Goal: Task Accomplishment & Management: Use online tool/utility

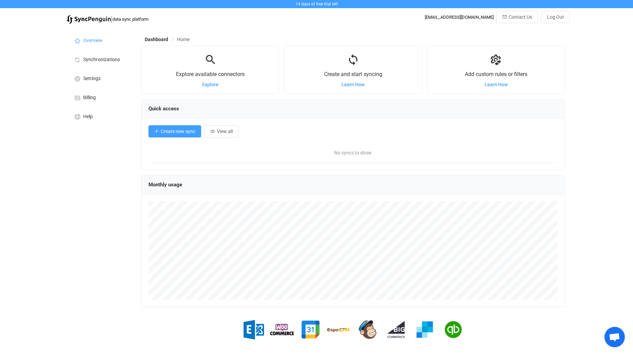
scroll to position [132, 424]
click at [169, 128] on button "Create new sync" at bounding box center [175, 131] width 53 height 12
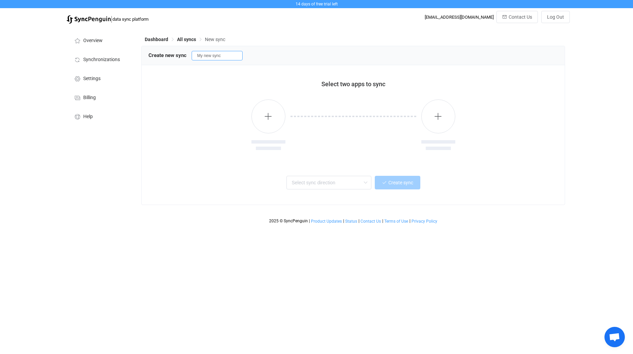
drag, startPoint x: 232, startPoint y: 57, endPoint x: 179, endPoint y: 54, distance: 52.8
click at [179, 54] on div "Create new sync My new sync" at bounding box center [353, 55] width 409 height 10
type input "EBP U9 Meeting Room Downstairs"
click at [155, 104] on div at bounding box center [353, 126] width 409 height 70
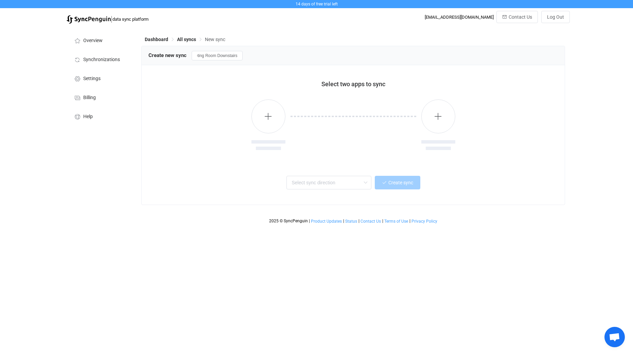
scroll to position [0, 0]
click at [274, 123] on button "button" at bounding box center [268, 117] width 34 height 34
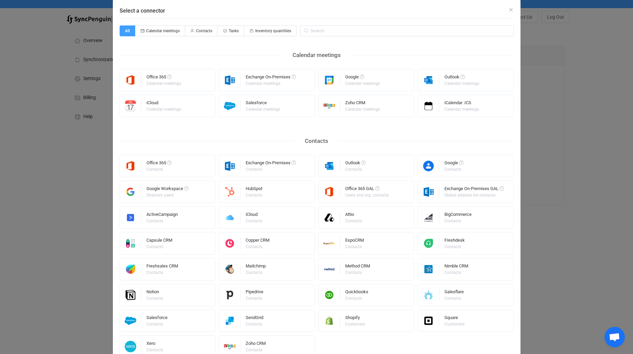
scroll to position [15, 0]
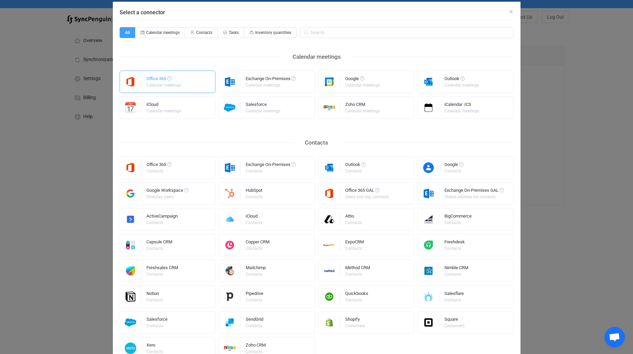
click at [169, 87] on div "Calendar meetings" at bounding box center [163, 85] width 35 height 4
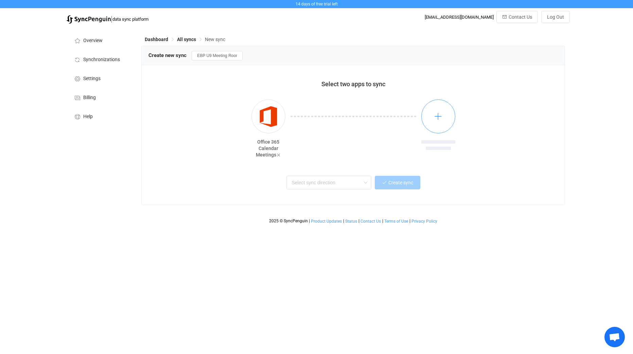
click at [444, 111] on button "button" at bounding box center [438, 117] width 34 height 34
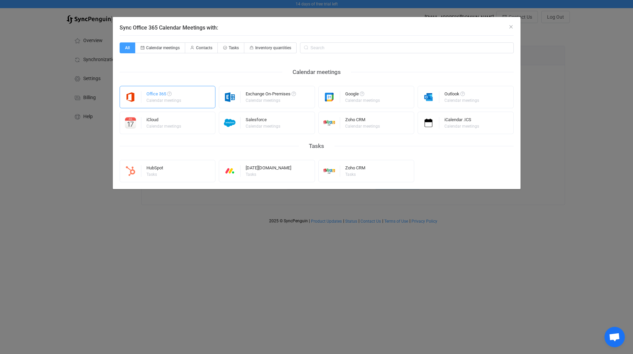
click at [190, 96] on div "Office 365 Calendar meetings" at bounding box center [168, 97] width 96 height 22
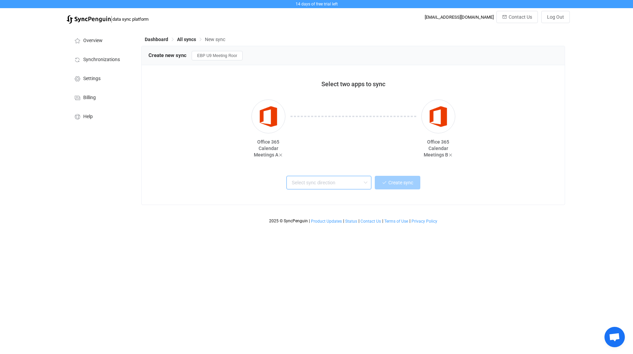
click at [344, 179] on input "text" at bounding box center [328, 183] width 85 height 14
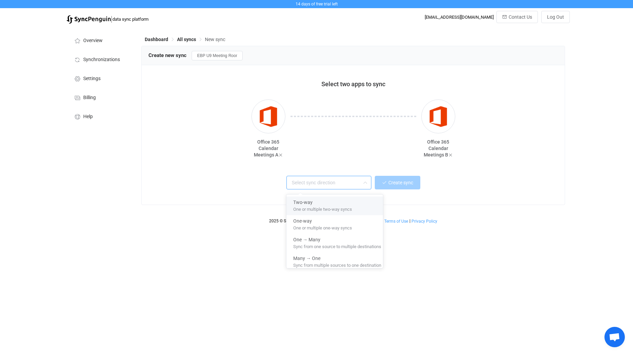
click at [330, 205] on span "One or multiple two-way syncs" at bounding box center [322, 208] width 59 height 7
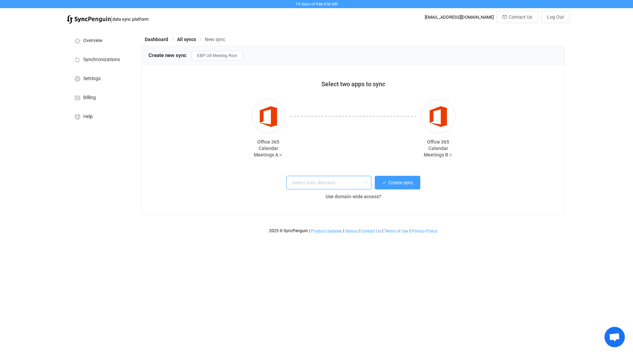
type input "Two-way"
click at [400, 183] on span "Create sync" at bounding box center [400, 182] width 25 height 5
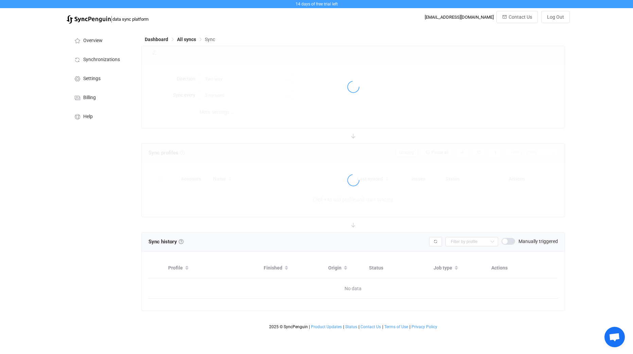
type input "10 minutes"
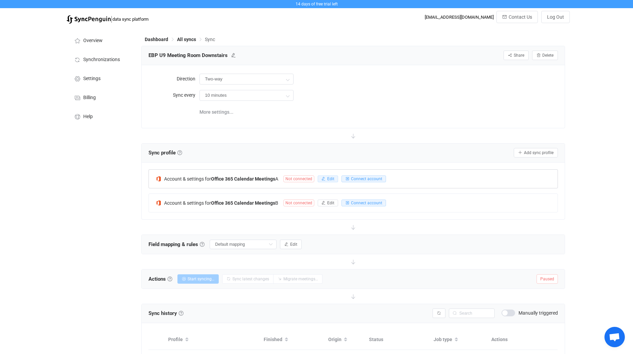
click at [334, 178] on span "Edit" at bounding box center [330, 179] width 7 height 5
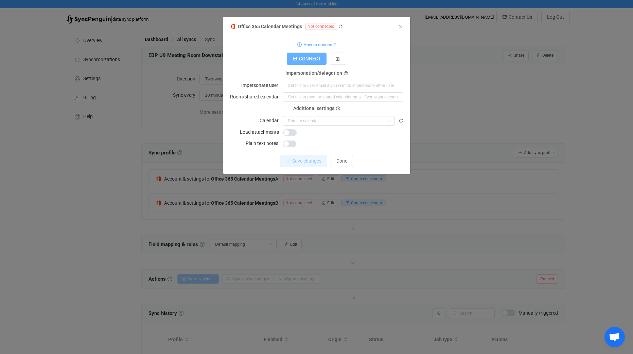
click at [303, 61] on span "CONNECT" at bounding box center [310, 58] width 22 height 5
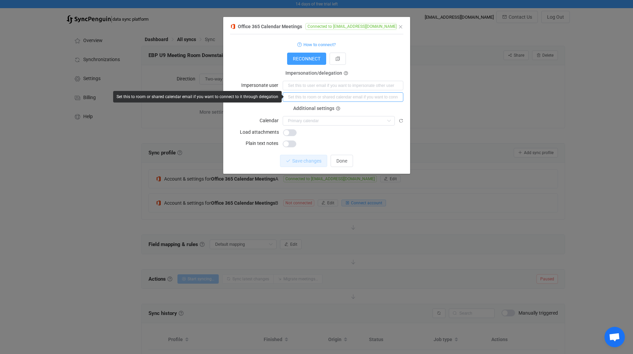
click at [313, 97] on input "dialog" at bounding box center [343, 97] width 121 height 10
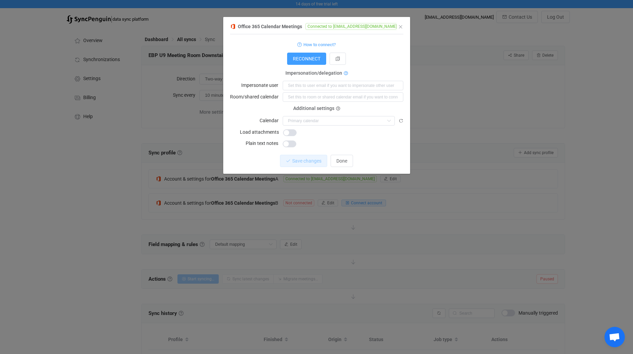
click at [346, 74] on icon "dialog" at bounding box center [346, 74] width 4 height 4
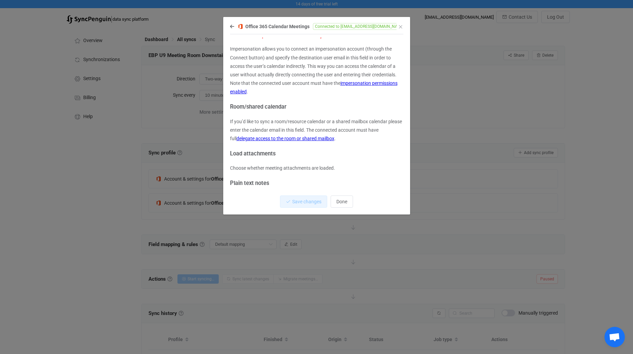
scroll to position [71, 0]
click at [402, 27] on icon "Close" at bounding box center [400, 26] width 5 height 5
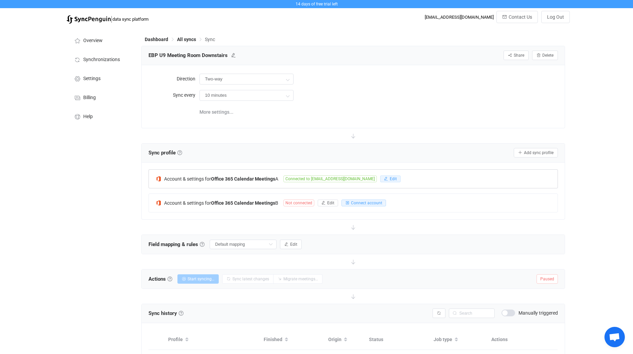
click at [401, 176] on button "Edit" at bounding box center [390, 179] width 20 height 7
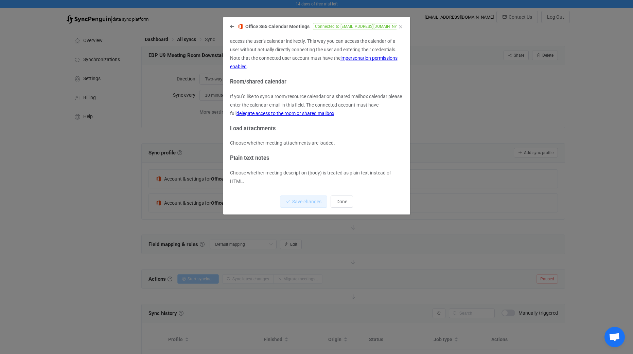
scroll to position [0, 0]
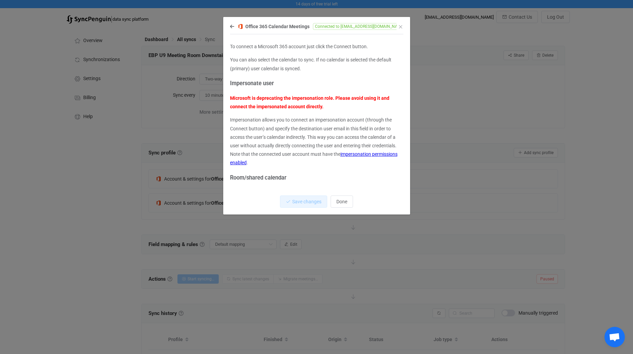
click at [234, 28] on div "Office 365 Calendar Meetings Connected to admin@brightwelldispensers.onmicrosof…" at bounding box center [313, 26] width 167 height 8
click at [234, 28] on icon "dialog" at bounding box center [232, 26] width 4 height 5
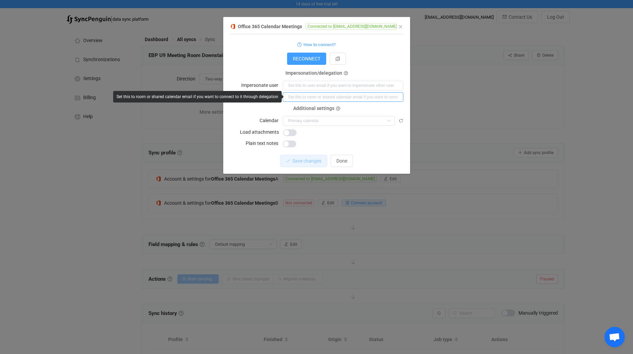
click at [302, 99] on input "dialog" at bounding box center [343, 97] width 121 height 10
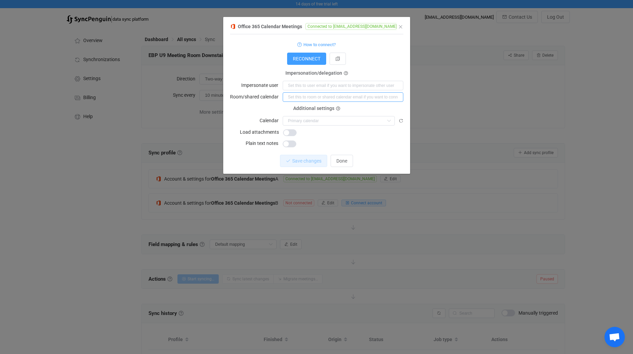
click at [361, 100] on input "dialog" at bounding box center [343, 97] width 121 height 10
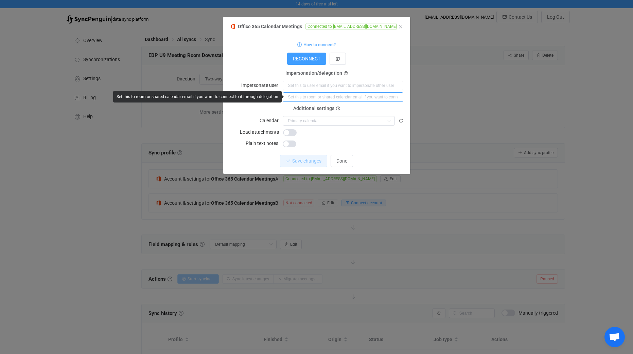
paste input "[EMAIL_ADDRESS][DOMAIN_NAME]"
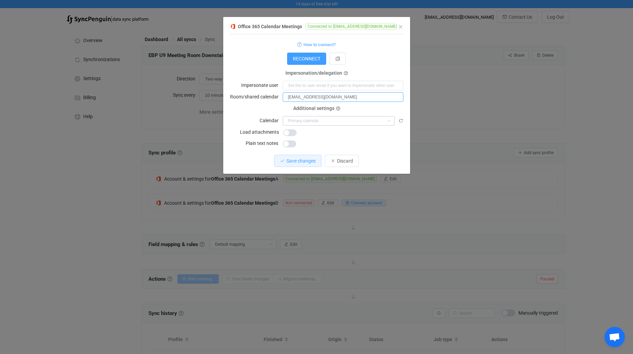
type input "[EMAIL_ADDRESS][DOMAIN_NAME]"
click at [307, 124] on input "dialog" at bounding box center [339, 121] width 112 height 10
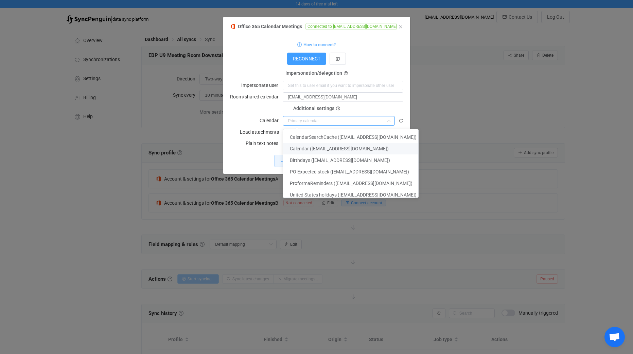
click at [239, 114] on div "Additional settings Calendar" at bounding box center [316, 117] width 173 height 17
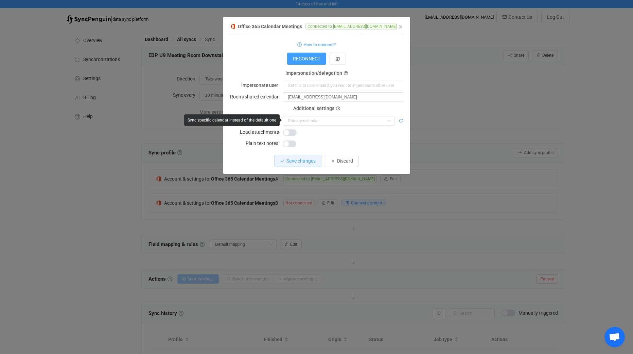
click at [400, 120] on icon "dialog" at bounding box center [401, 121] width 5 height 5
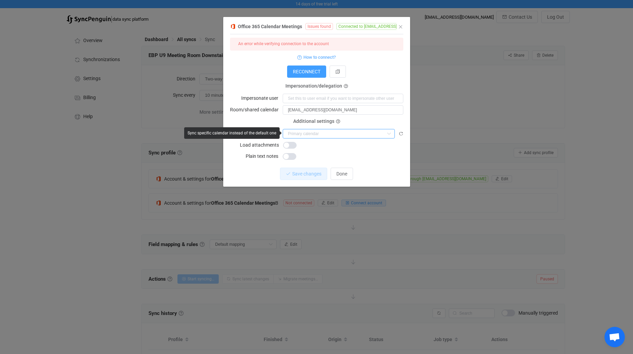
click at [371, 131] on input "dialog" at bounding box center [339, 134] width 112 height 10
click at [315, 72] on span "RECONNECT" at bounding box center [307, 71] width 28 height 5
click at [322, 29] on span "Issues found" at bounding box center [320, 26] width 28 height 7
click at [321, 26] on span "Issues found" at bounding box center [320, 26] width 28 height 7
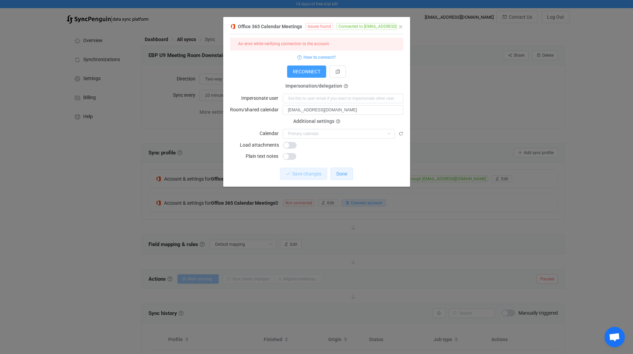
click at [339, 173] on span "Done" at bounding box center [341, 173] width 11 height 5
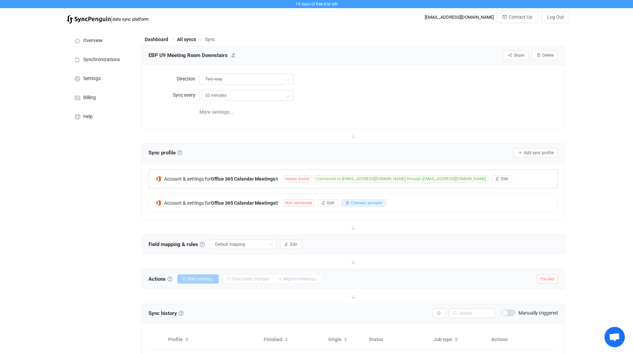
click at [310, 179] on span "Issues found" at bounding box center [297, 179] width 28 height 7
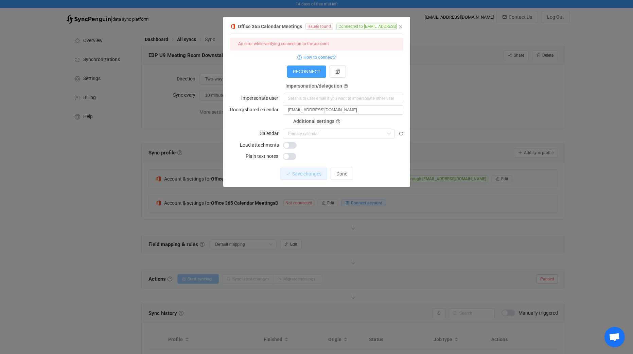
click at [378, 125] on div "Additional settings Calendar Nothing found or no access" at bounding box center [316, 130] width 173 height 17
click at [375, 129] on input "dialog" at bounding box center [339, 134] width 112 height 10
click at [345, 172] on span "Done" at bounding box center [341, 173] width 11 height 5
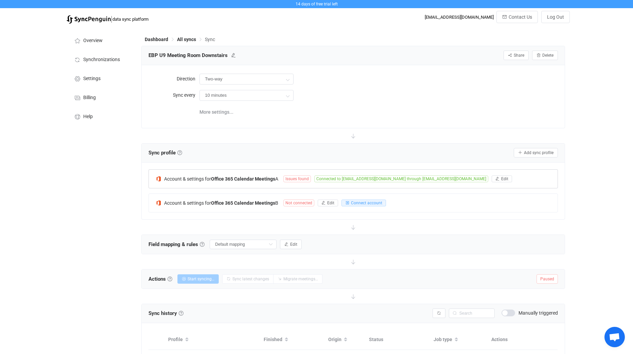
click at [488, 181] on span "Connected to [EMAIL_ADDRESS][DOMAIN_NAME] through [EMAIL_ADDRESS][DOMAIN_NAME]" at bounding box center [401, 179] width 174 height 7
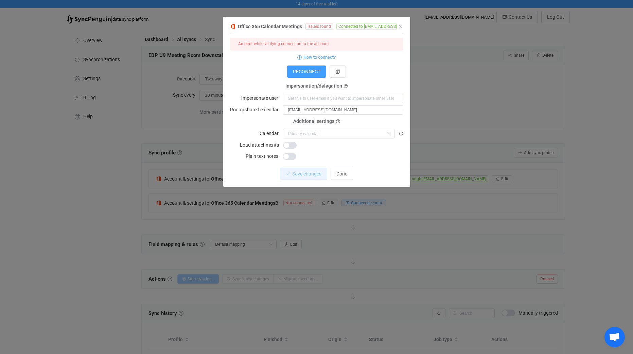
click at [377, 62] on form "An error while verifying connection to the account How to connect? Connection t…" at bounding box center [316, 99] width 173 height 123
click at [398, 28] on icon "Close" at bounding box center [400, 26] width 5 height 5
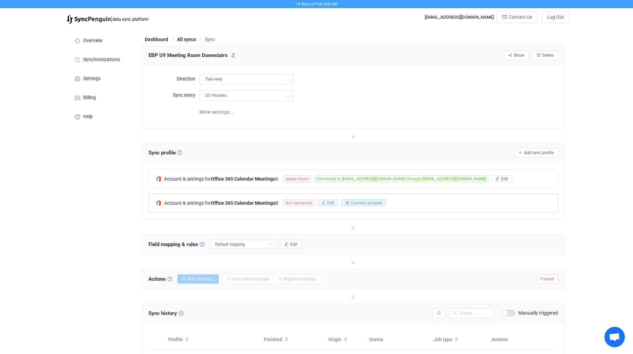
click at [334, 202] on span "Edit" at bounding box center [330, 203] width 7 height 5
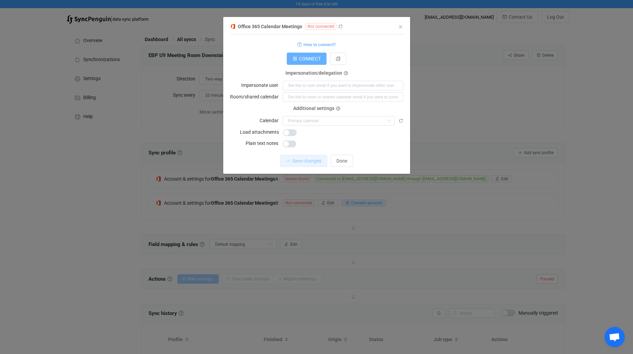
click at [302, 56] on span "CONNECT" at bounding box center [310, 58] width 22 height 5
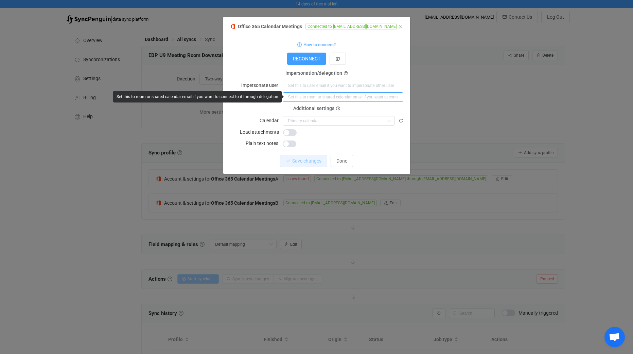
click at [319, 98] on input "dialog" at bounding box center [343, 97] width 121 height 10
paste input "[EMAIL_ADDRESS][DOMAIN_NAME]"
drag, startPoint x: 385, startPoint y: 97, endPoint x: 352, endPoint y: 98, distance: 33.7
click at [352, 98] on input "[EMAIL_ADDRESS][DOMAIN_NAME]" at bounding box center [343, 97] width 121 height 10
type input "[EMAIL_ADDRESS][DOMAIN_NAME]"
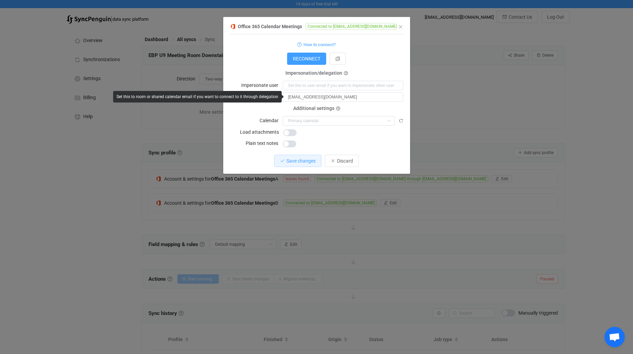
click at [376, 104] on form "How to connect? Connection type Connection type As an application Using an impe…" at bounding box center [316, 94] width 173 height 108
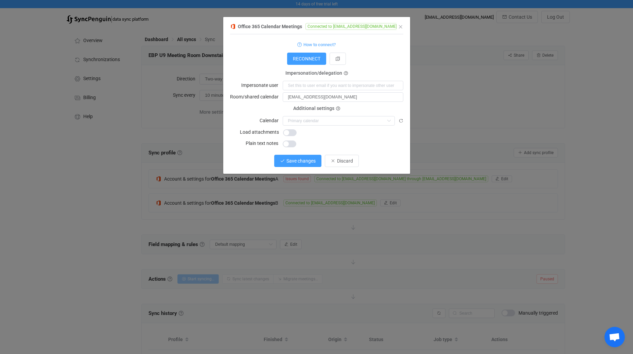
click at [302, 159] on span "Save changes" at bounding box center [300, 160] width 29 height 5
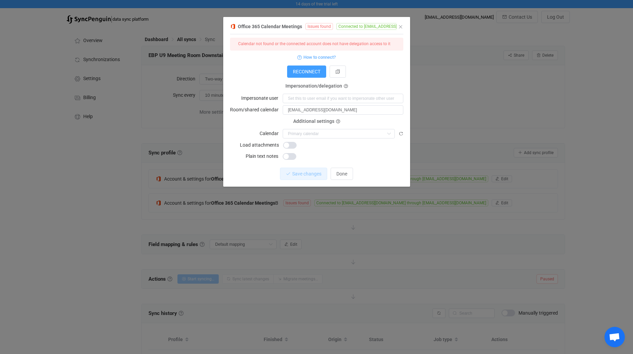
click at [267, 66] on div "RECONNECT" at bounding box center [316, 72] width 173 height 12
click at [401, 134] on icon "dialog" at bounding box center [401, 134] width 5 height 5
click at [299, 69] on span "RECONNECT" at bounding box center [307, 71] width 28 height 5
click at [307, 129] on input "dialog" at bounding box center [339, 134] width 112 height 10
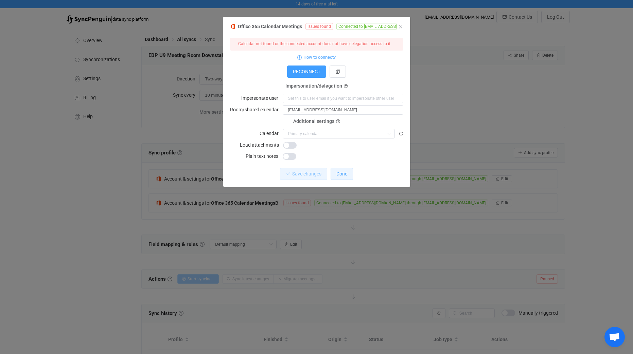
click at [340, 174] on span "Done" at bounding box center [341, 173] width 11 height 5
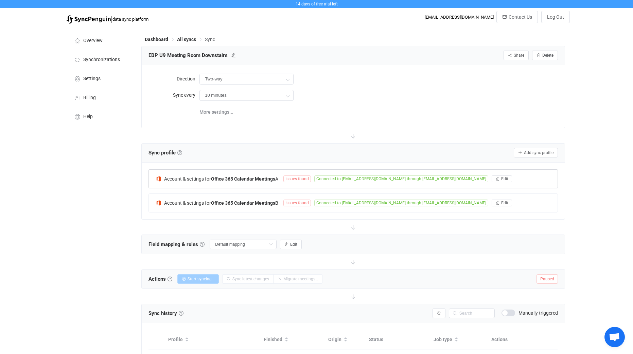
click at [308, 176] on span "Issues found" at bounding box center [297, 179] width 28 height 7
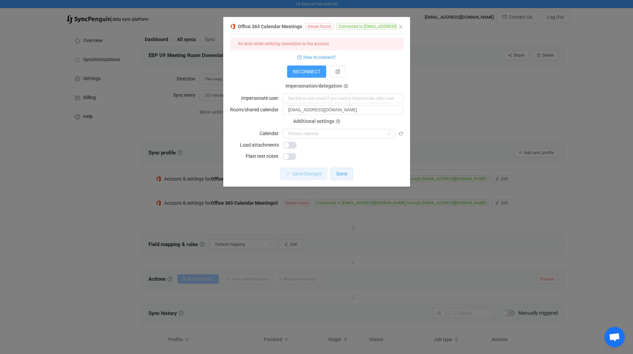
click at [339, 175] on span "Done" at bounding box center [341, 173] width 11 height 5
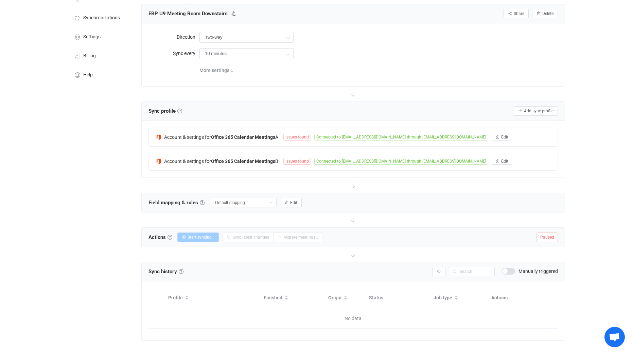
scroll to position [44, 0]
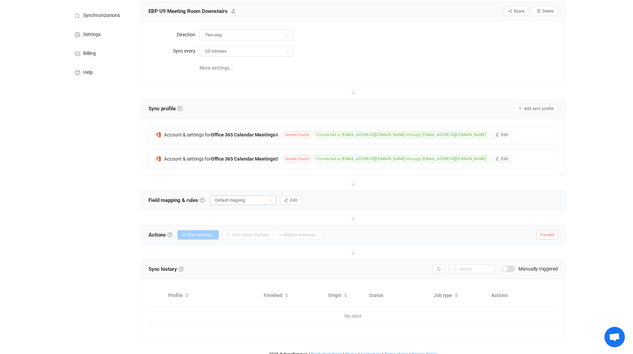
click at [268, 201] on icon at bounding box center [270, 201] width 8 height 10
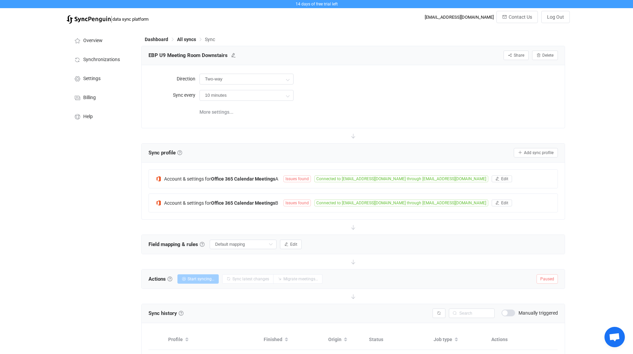
scroll to position [0, 0]
click at [250, 92] on input "10 minutes" at bounding box center [246, 95] width 94 height 11
click at [240, 114] on li "10 minutes" at bounding box center [249, 114] width 99 height 12
click at [461, 99] on div "10 minutes" at bounding box center [378, 95] width 358 height 14
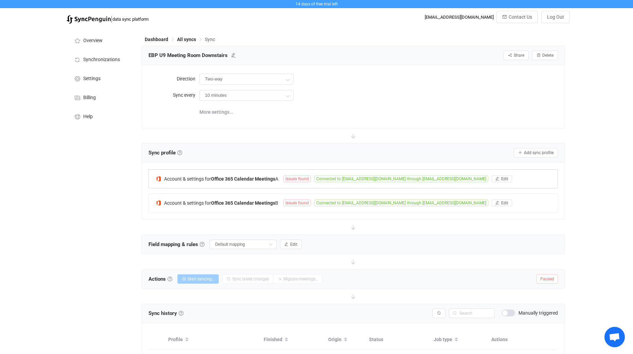
click at [271, 178] on b "Office 365 Calendar Meetings" at bounding box center [243, 178] width 64 height 5
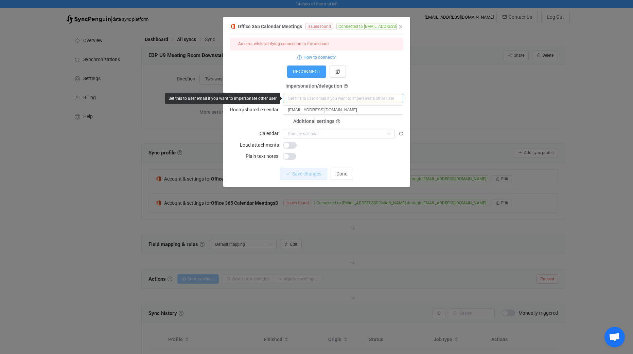
click at [313, 99] on input "dialog" at bounding box center [343, 99] width 121 height 10
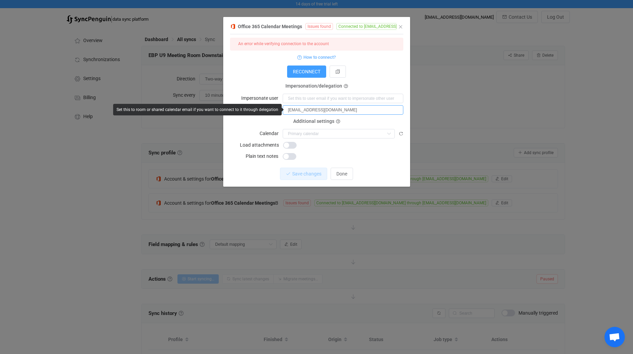
drag, startPoint x: 397, startPoint y: 108, endPoint x: 267, endPoint y: 116, distance: 130.0
click at [267, 116] on form "An error while verifying connection to the account How to connect? Connection t…" at bounding box center [316, 99] width 173 height 123
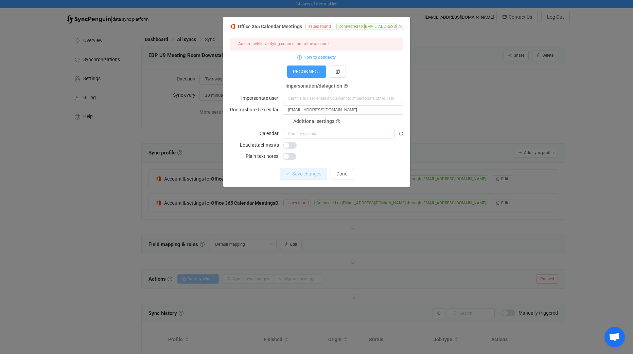
click at [296, 97] on input "dialog" at bounding box center [343, 99] width 121 height 10
paste input "[EMAIL_ADDRESS][DOMAIN_NAME]"
type input "[EMAIL_ADDRESS][DOMAIN_NAME]"
click at [336, 134] on input "dialog" at bounding box center [339, 134] width 112 height 10
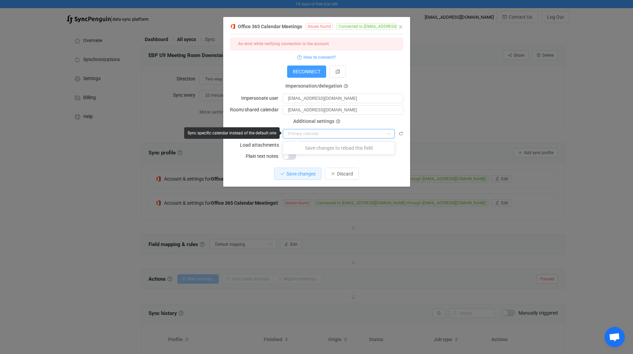
click at [336, 134] on input "dialog" at bounding box center [339, 134] width 112 height 10
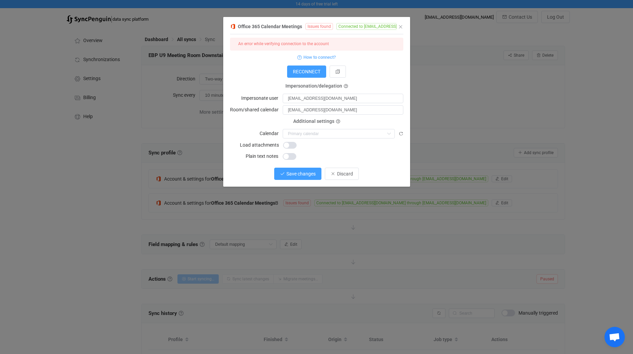
click at [309, 173] on span "Save changes" at bounding box center [300, 173] width 29 height 5
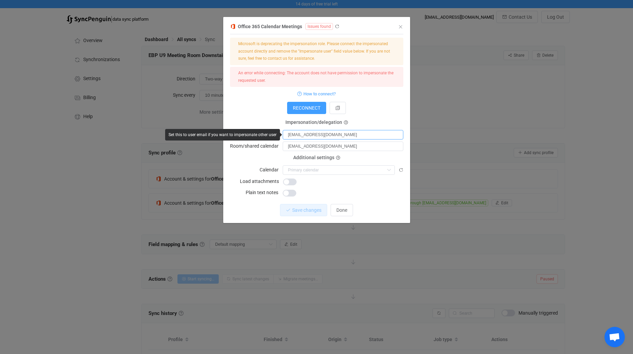
drag, startPoint x: 395, startPoint y: 134, endPoint x: 266, endPoint y: 134, distance: 128.8
click at [266, 134] on body "14 days of free trial left | data sync platform kieran.heath@bwhlgroup.co.uk Co…" at bounding box center [316, 202] width 633 height 405
click at [297, 111] on button "RECONNECT" at bounding box center [306, 108] width 39 height 12
click at [252, 109] on div "RECONNECT" at bounding box center [316, 108] width 173 height 12
drag, startPoint x: 396, startPoint y: 135, endPoint x: 284, endPoint y: 134, distance: 111.5
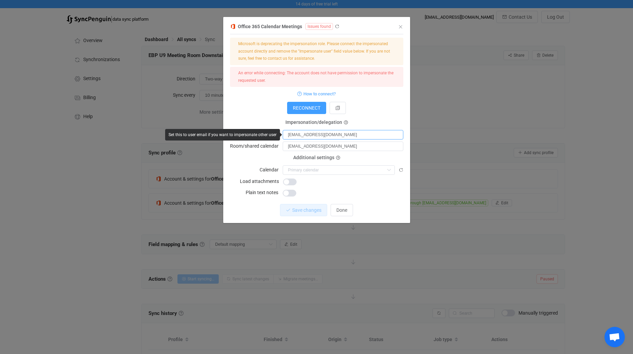
click at [284, 134] on input "[EMAIL_ADDRESS][DOMAIN_NAME]" at bounding box center [343, 135] width 121 height 10
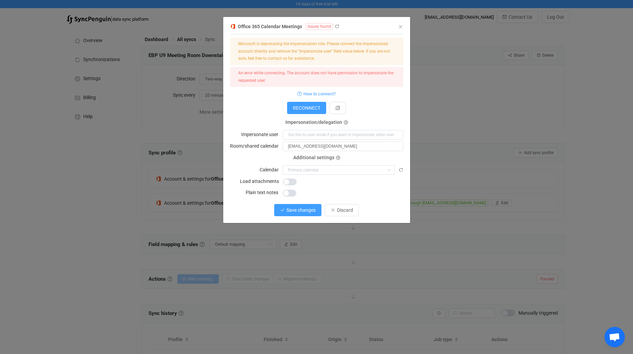
click at [309, 211] on span "Save changes" at bounding box center [300, 210] width 29 height 5
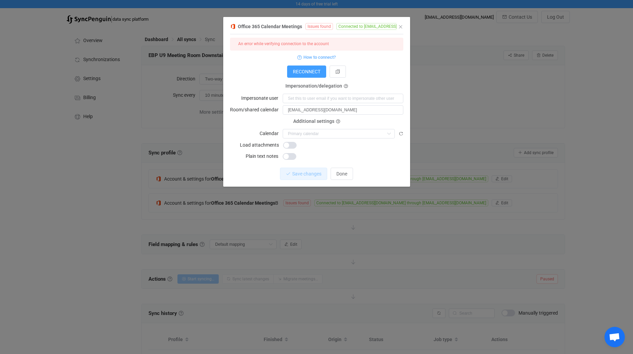
click at [621, 341] on span "Open chat" at bounding box center [615, 337] width 20 height 20
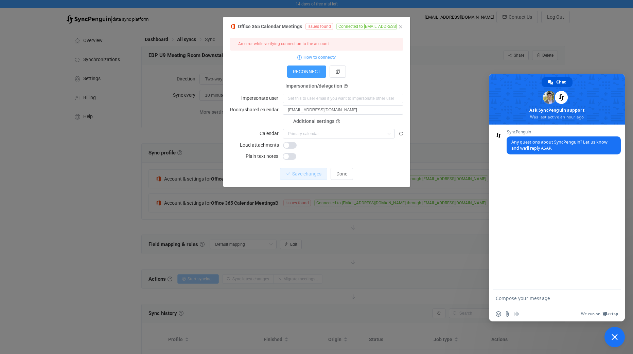
click at [542, 297] on textarea "Compose your message..." at bounding box center [549, 299] width 107 height 6
paste textarea "[EMAIL_ADDRESS][DOMAIN_NAME]"
type textarea "im trying to setup a sync from a Calander from Resource from Tenant A EBPU9Meet…"
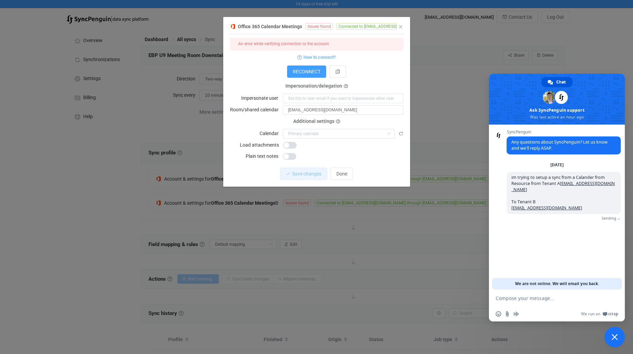
click at [617, 336] on span "Close chat" at bounding box center [615, 337] width 6 height 6
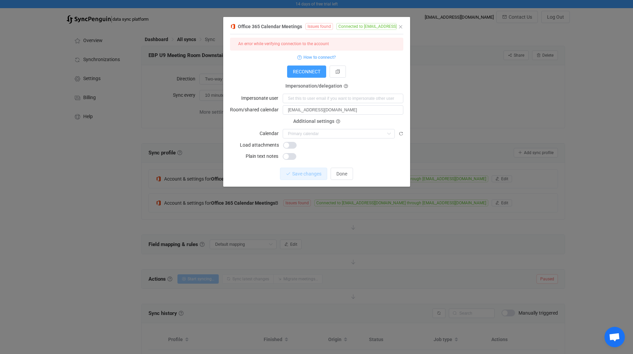
click at [619, 337] on span "Open chat" at bounding box center [614, 338] width 11 height 10
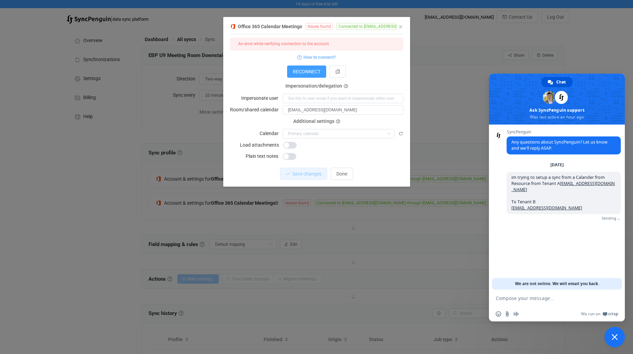
drag, startPoint x: 621, startPoint y: 337, endPoint x: 609, endPoint y: 338, distance: 12.0
click at [609, 338] on span "Close chat" at bounding box center [615, 337] width 20 height 20
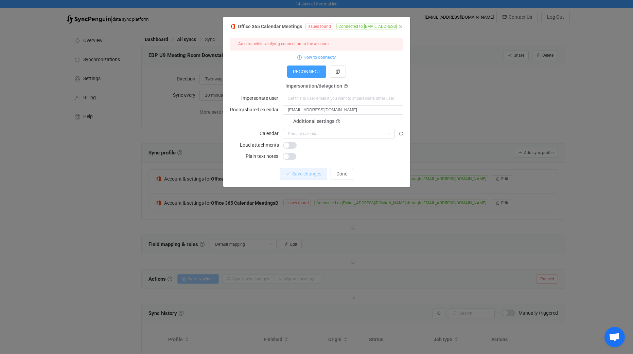
click at [261, 70] on div "RECONNECT" at bounding box center [316, 72] width 173 height 12
click at [304, 57] on span "How to connect?" at bounding box center [319, 57] width 32 height 8
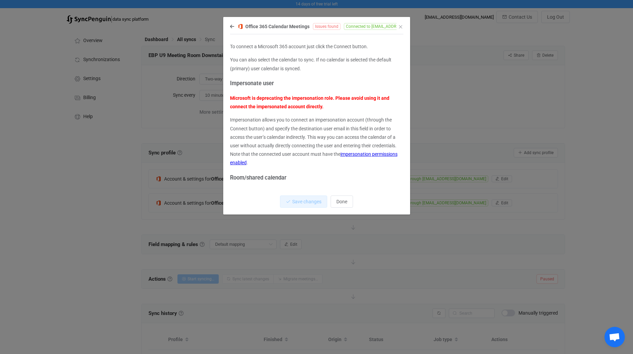
click at [360, 123] on p "Impersonation allows you to connect an impersonation account (through the Conne…" at bounding box center [316, 141] width 173 height 51
click at [231, 29] on icon "dialog" at bounding box center [232, 26] width 4 height 5
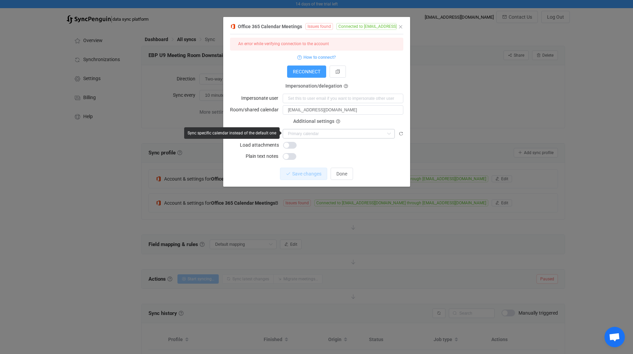
click at [387, 133] on icon "dialog" at bounding box center [389, 134] width 8 height 10
click at [402, 135] on icon "dialog" at bounding box center [401, 134] width 5 height 5
click at [365, 133] on input "dialog" at bounding box center [339, 134] width 112 height 10
click at [353, 131] on input "dialog" at bounding box center [339, 134] width 112 height 10
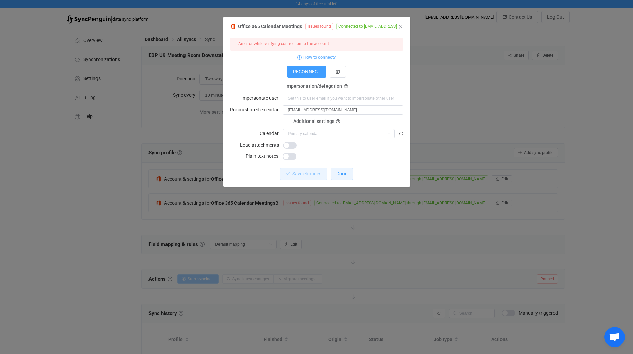
click at [343, 173] on span "Done" at bounding box center [341, 173] width 11 height 5
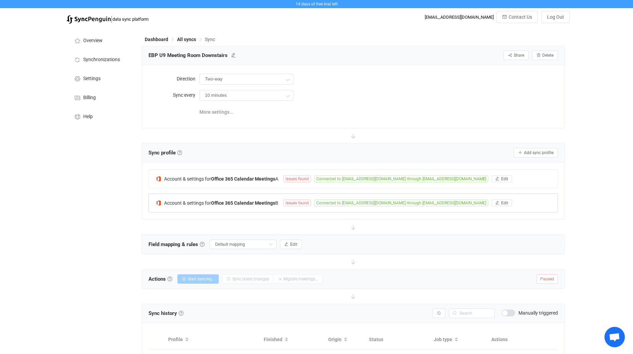
click at [300, 206] on span "Issues found" at bounding box center [297, 203] width 28 height 7
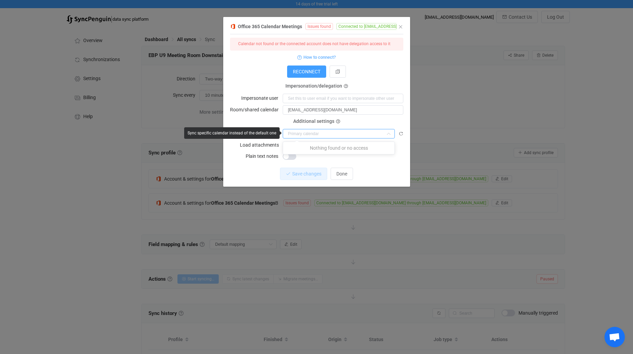
click at [334, 129] on input "dialog" at bounding box center [339, 134] width 112 height 10
click at [399, 132] on icon "dialog" at bounding box center [401, 134] width 5 height 5
click at [381, 132] on input "dialog" at bounding box center [339, 134] width 112 height 10
click at [349, 150] on p "Nothing found or no access" at bounding box center [338, 148] width 111 height 12
click at [331, 130] on input "dialog" at bounding box center [339, 134] width 112 height 10
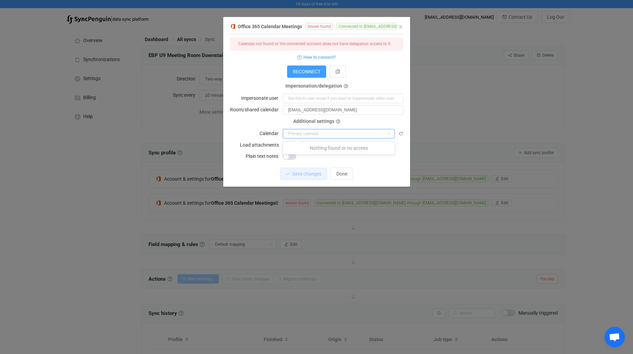
click at [395, 163] on div "1 { { "connectionType": "application", "refreshToken": "***", "accessToken": "*…" at bounding box center [316, 110] width 173 height 153
click at [317, 73] on span "RECONNECT" at bounding box center [307, 71] width 28 height 5
click at [318, 98] on input "dialog" at bounding box center [343, 99] width 121 height 10
click at [333, 133] on input "dialog" at bounding box center [339, 134] width 112 height 10
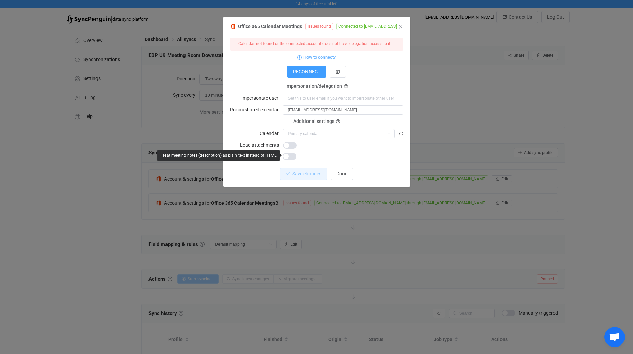
click at [344, 155] on div "dialog" at bounding box center [343, 157] width 121 height 10
click at [386, 79] on form "Calendar not found or the connected account does not have delegation access to …" at bounding box center [316, 99] width 173 height 123
click at [400, 25] on icon "Close" at bounding box center [400, 26] width 5 height 5
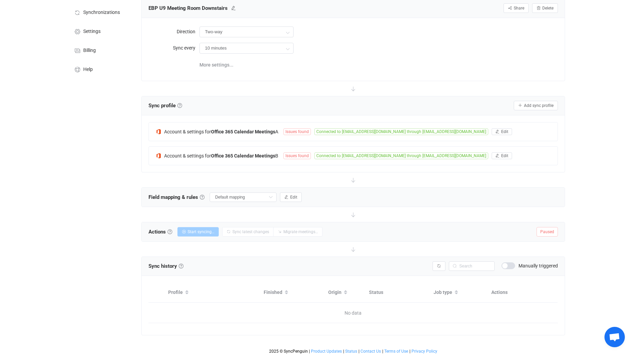
scroll to position [48, 0]
click at [534, 103] on span "Add sync profile" at bounding box center [539, 105] width 30 height 5
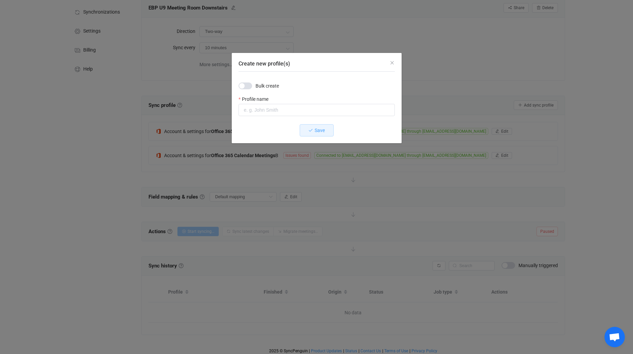
click at [248, 86] on span "Create new profile(s)" at bounding box center [246, 86] width 14 height 7
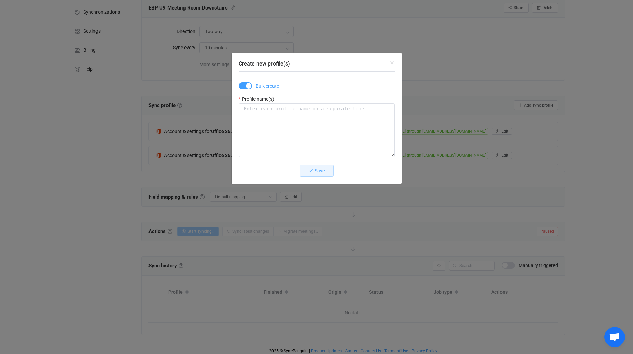
click at [248, 86] on span "Create new profile(s)" at bounding box center [246, 86] width 14 height 7
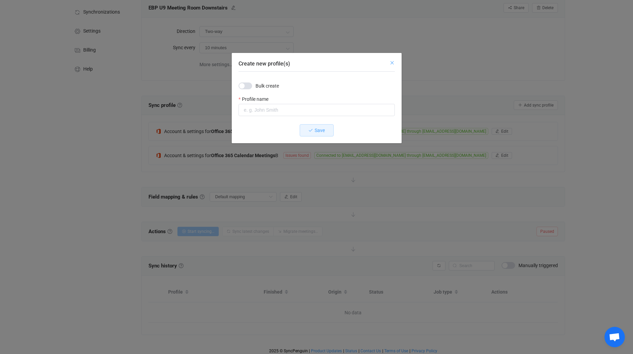
click at [392, 65] on icon "Close" at bounding box center [391, 62] width 5 height 5
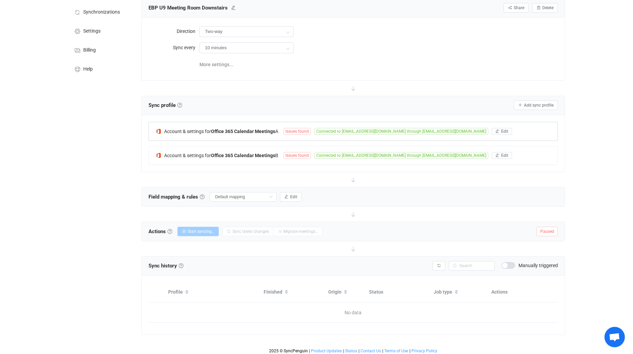
click at [294, 135] on div "Account & settings for Office 365 Calendar Meetings A Issues found Connected to…" at bounding box center [353, 131] width 409 height 18
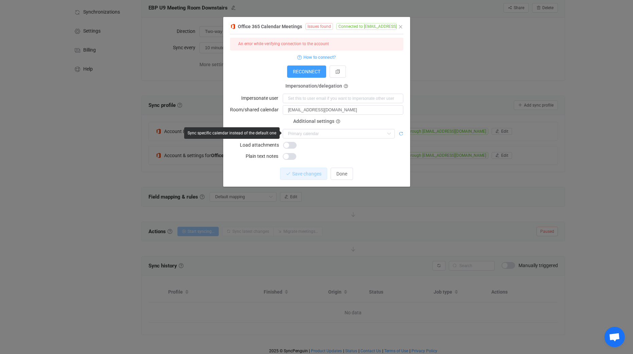
click at [400, 132] on icon "dialog" at bounding box center [401, 134] width 5 height 5
click at [400, 25] on icon "Close" at bounding box center [400, 26] width 5 height 5
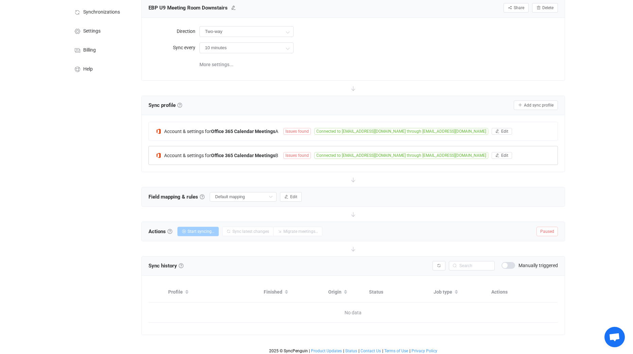
click at [307, 156] on span "Issues found" at bounding box center [297, 155] width 28 height 7
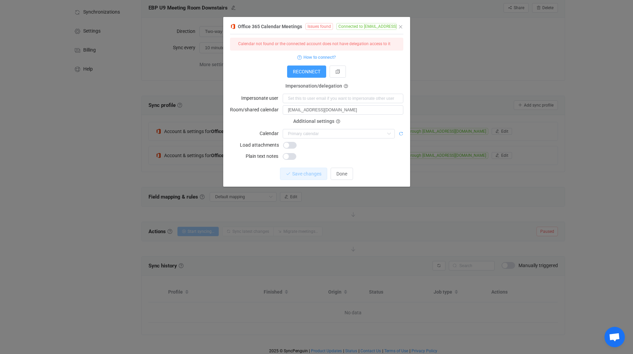
click at [399, 133] on icon "dialog" at bounding box center [401, 134] width 5 height 5
click at [401, 25] on icon "Close" at bounding box center [400, 26] width 5 height 5
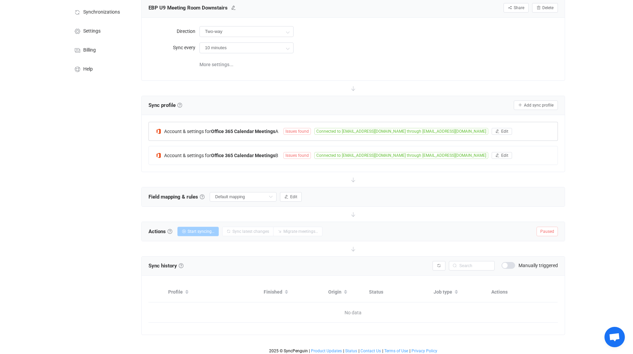
click at [250, 136] on div "Account & settings for Office 365 Calendar Meetings A Issues found Connected to…" at bounding box center [353, 131] width 409 height 18
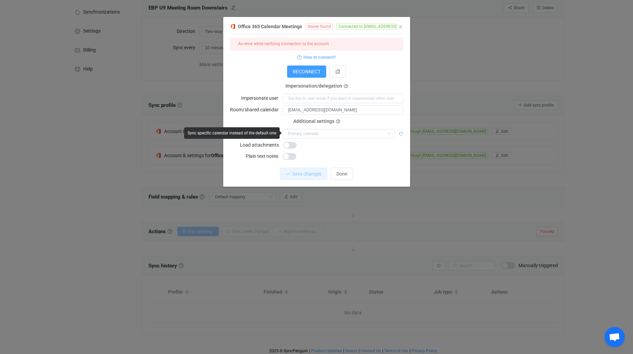
click at [400, 134] on icon "dialog" at bounding box center [401, 134] width 5 height 5
click at [400, 135] on icon "dialog" at bounding box center [401, 134] width 5 height 5
click at [403, 25] on icon "Close" at bounding box center [400, 26] width 5 height 5
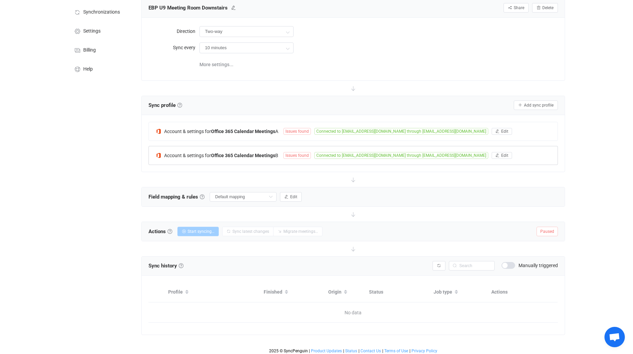
click at [244, 157] on b "Office 365 Calendar Meetings" at bounding box center [243, 155] width 64 height 5
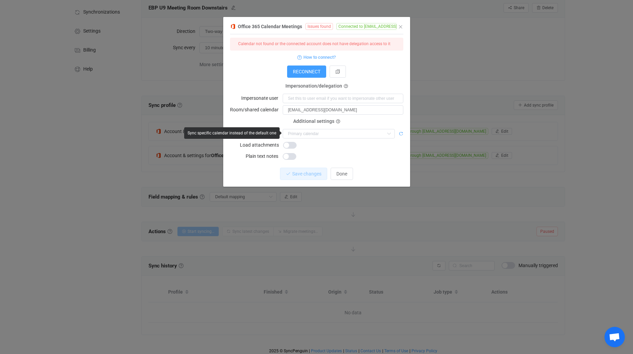
click at [400, 134] on icon "dialog" at bounding box center [401, 134] width 5 height 5
click at [293, 144] on span "dialog" at bounding box center [290, 145] width 14 height 7
click at [307, 172] on span "Save changes" at bounding box center [300, 173] width 29 height 5
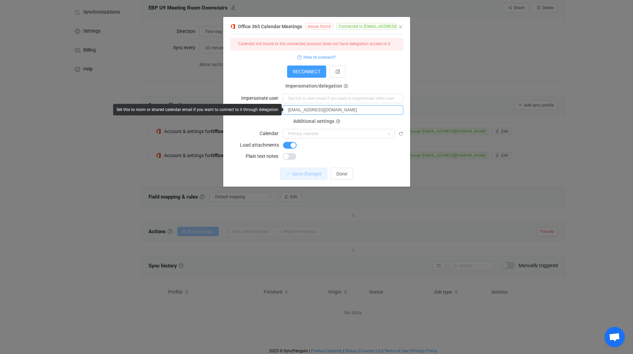
drag, startPoint x: 399, startPoint y: 110, endPoint x: 347, endPoint y: 106, distance: 52.2
click at [347, 106] on input "[EMAIL_ADDRESS][DOMAIN_NAME]" at bounding box center [343, 110] width 121 height 10
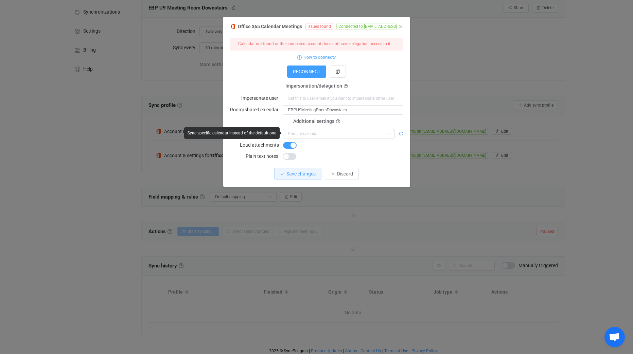
click at [400, 134] on icon "dialog" at bounding box center [401, 134] width 5 height 5
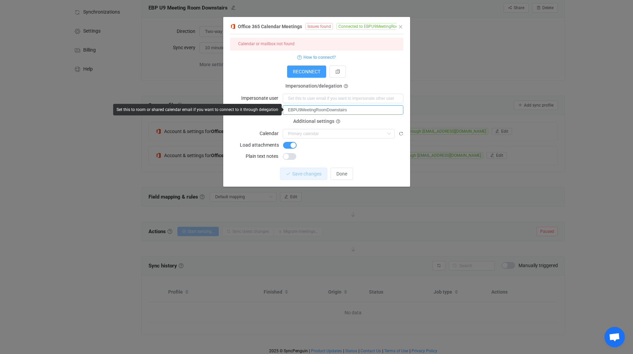
click at [356, 110] on input "EBPU9MeetingRoomDownstairs" at bounding box center [343, 110] width 121 height 10
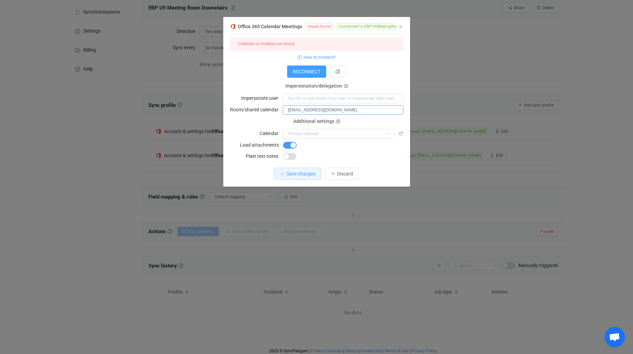
type input "[EMAIL_ADDRESS][DOMAIN_NAME]"
click at [355, 123] on div "Additional settings Calendar Save changes to reload this field" at bounding box center [316, 130] width 173 height 17
click at [399, 135] on icon "dialog" at bounding box center [401, 134] width 5 height 5
click at [244, 71] on div "RECONNECT" at bounding box center [316, 72] width 173 height 12
click at [403, 136] on icon "dialog" at bounding box center [401, 134] width 5 height 5
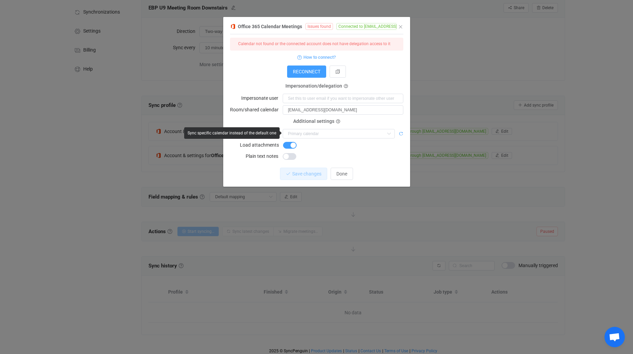
click at [403, 136] on icon "dialog" at bounding box center [401, 134] width 5 height 5
click at [379, 63] on form "Calendar not found or the connected account does not have delegation access to …" at bounding box center [316, 99] width 173 height 123
click at [402, 73] on div "RECONNECT" at bounding box center [316, 72] width 173 height 12
click at [400, 132] on icon "dialog" at bounding box center [401, 134] width 5 height 5
click at [375, 67] on div "RECONNECT" at bounding box center [316, 72] width 173 height 12
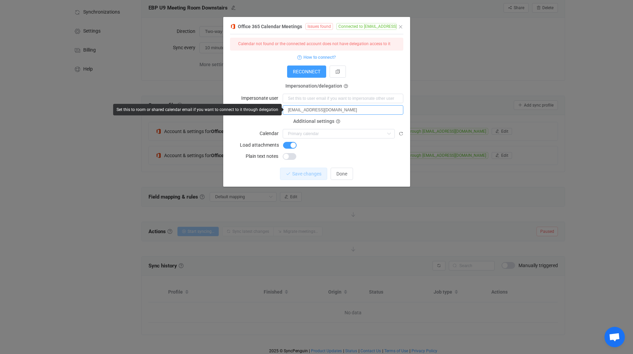
click at [337, 105] on input "[EMAIL_ADDRESS][DOMAIN_NAME]" at bounding box center [343, 110] width 121 height 10
click at [337, 99] on input "dialog" at bounding box center [343, 99] width 121 height 10
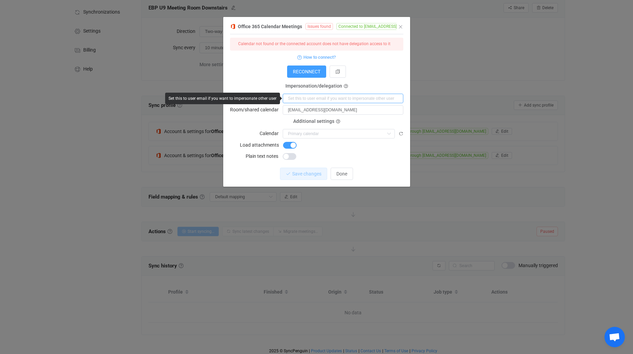
paste input "[EMAIL_ADDRESS][DOMAIN_NAME]"
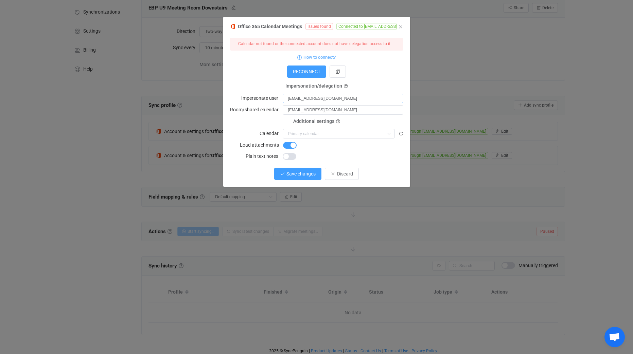
type input "[EMAIL_ADDRESS][DOMAIN_NAME]"
click at [304, 171] on span "Save changes" at bounding box center [300, 173] width 29 height 5
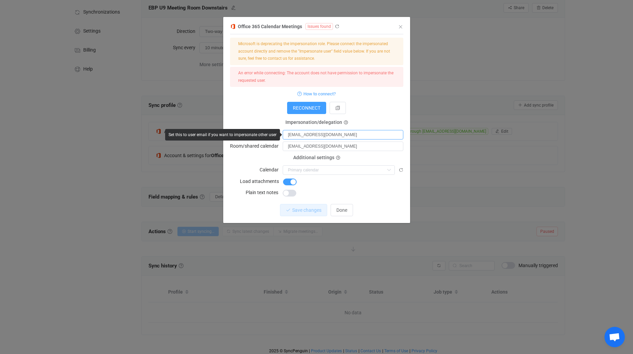
drag, startPoint x: 401, startPoint y: 137, endPoint x: 252, endPoint y: 145, distance: 149.1
click at [252, 145] on body "14 days of free trial left | data sync platform kieran.heath@bwhlgroup.co.uk Co…" at bounding box center [316, 154] width 633 height 405
click at [401, 113] on div "RECONNECT" at bounding box center [316, 108] width 173 height 12
click at [386, 149] on input "[EMAIL_ADDRESS][DOMAIN_NAME]" at bounding box center [343, 147] width 121 height 10
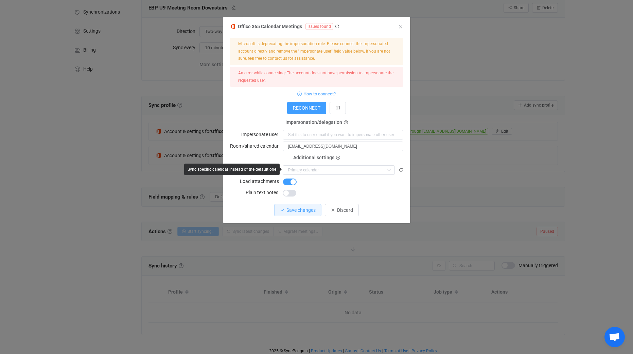
click at [400, 167] on div "Save changes to reload this field" at bounding box center [343, 170] width 121 height 10
click at [401, 171] on icon "dialog" at bounding box center [401, 170] width 5 height 5
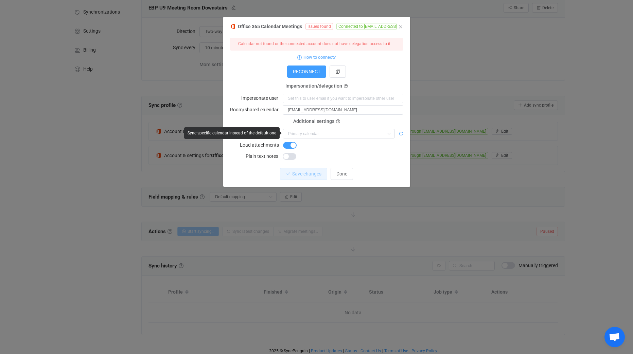
click at [400, 134] on icon "dialog" at bounding box center [401, 134] width 5 height 5
drag, startPoint x: 395, startPoint y: 112, endPoint x: 258, endPoint y: 104, distance: 137.2
click at [258, 104] on form "Calendar not found or the connected account does not have delegation access to …" at bounding box center [316, 99] width 173 height 123
click at [308, 101] on input "dialog" at bounding box center [343, 99] width 121 height 10
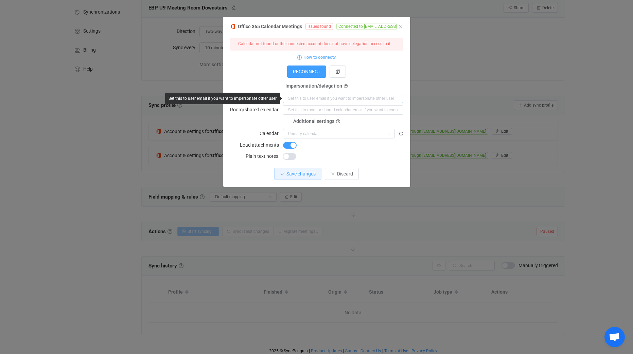
paste input "[EMAIL_ADDRESS][DOMAIN_NAME]"
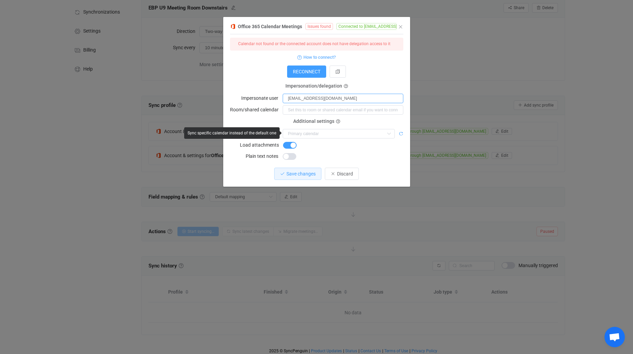
type input "[EMAIL_ADDRESS][DOMAIN_NAME]"
click at [401, 132] on icon "dialog" at bounding box center [401, 134] width 5 height 5
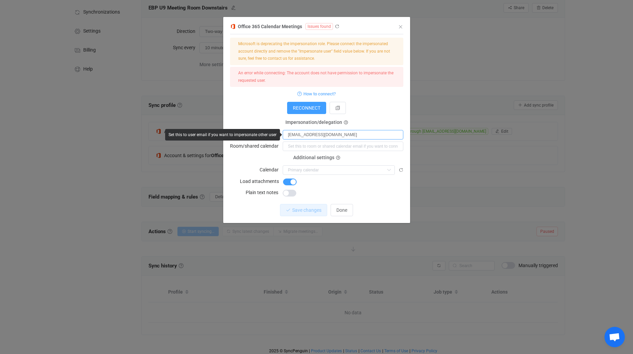
drag, startPoint x: 392, startPoint y: 137, endPoint x: 281, endPoint y: 135, distance: 111.5
click at [281, 135] on div "Impersonate user EBPU9MeetingRoomDownstairs@hylabdispensers.com" at bounding box center [316, 135] width 173 height 10
click at [303, 144] on input "dialog" at bounding box center [343, 147] width 121 height 10
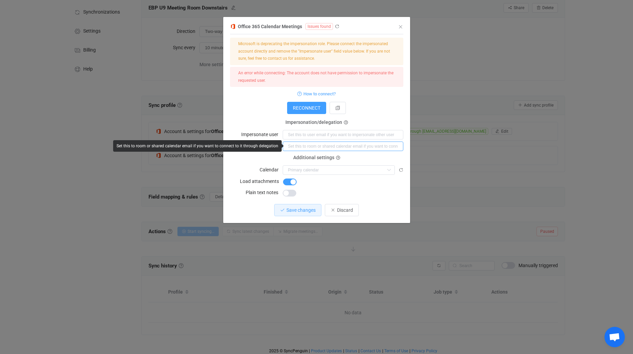
paste input "[EMAIL_ADDRESS][DOMAIN_NAME]"
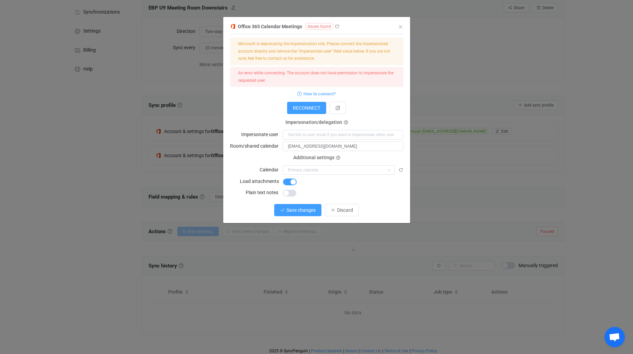
click at [292, 208] on span "Save changes" at bounding box center [300, 210] width 29 height 5
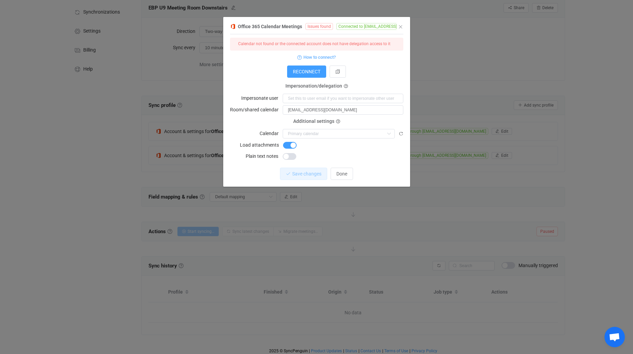
click at [263, 64] on form "Calendar not found or the connected account does not have delegation access to …" at bounding box center [316, 99] width 173 height 123
click at [401, 136] on icon "dialog" at bounding box center [401, 134] width 5 height 5
click at [296, 71] on span "RECONNECT" at bounding box center [307, 71] width 28 height 5
drag, startPoint x: 394, startPoint y: 110, endPoint x: 347, endPoint y: 115, distance: 47.1
click at [347, 115] on form "Calendar not found or the connected account does not have delegation access to …" at bounding box center [316, 99] width 173 height 123
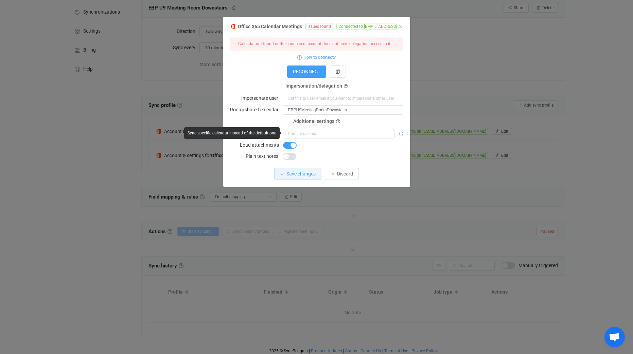
click at [400, 133] on icon "dialog" at bounding box center [401, 134] width 5 height 5
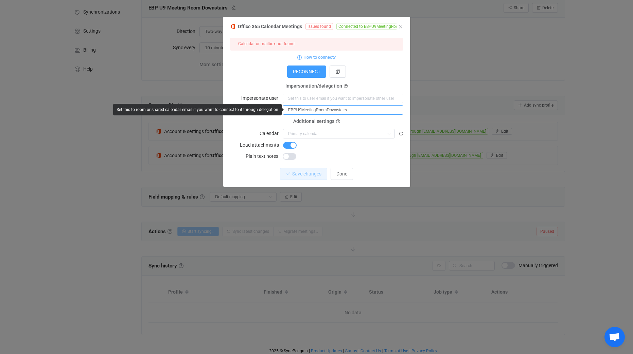
click at [354, 111] on input "EBPU9MeetingRoomDownstairs" at bounding box center [343, 110] width 121 height 10
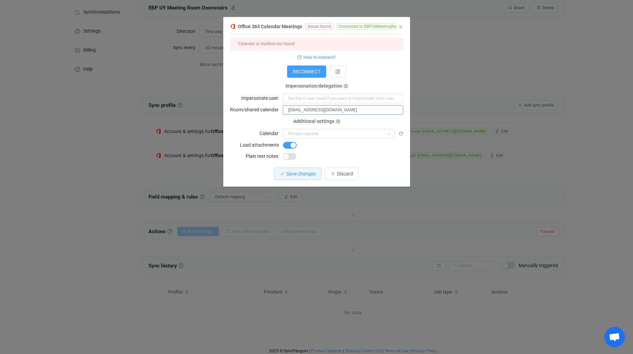
type input "[EMAIL_ADDRESS][DOMAIN_NAME]"
click at [377, 160] on div "1 { { "connectionType": "application", "refreshToken": "***", "accessToken": "*…" at bounding box center [316, 100] width 173 height 125
click at [401, 134] on icon "dialog" at bounding box center [401, 134] width 5 height 5
click at [401, 133] on icon "dialog" at bounding box center [401, 134] width 5 height 5
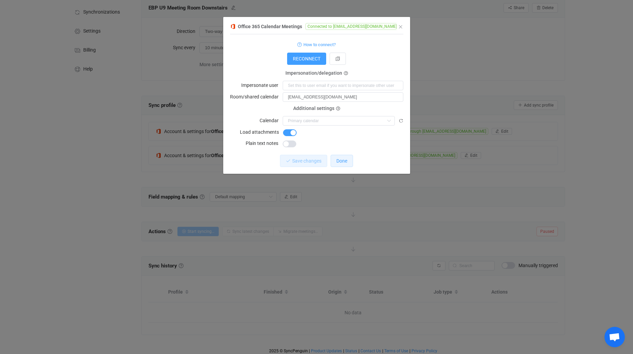
click at [338, 160] on span "Done" at bounding box center [341, 160] width 11 height 5
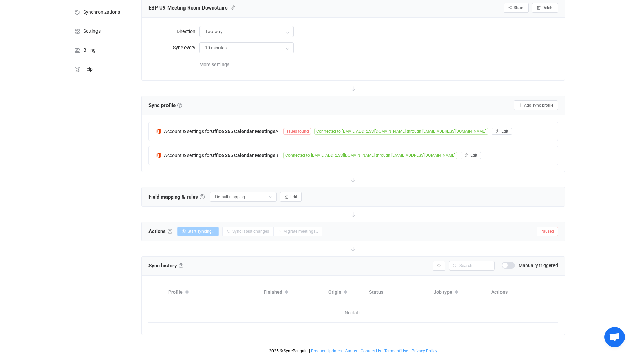
click at [91, 277] on div "Overview Synchronizations Settings Billing Help" at bounding box center [100, 169] width 75 height 378
click at [245, 126] on div "Account & settings for Office 365 Calendar Meetings A Issues found Connected to…" at bounding box center [353, 131] width 409 height 18
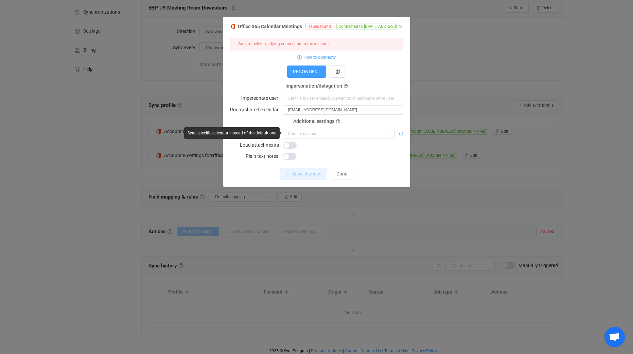
click at [402, 135] on icon "dialog" at bounding box center [401, 134] width 5 height 5
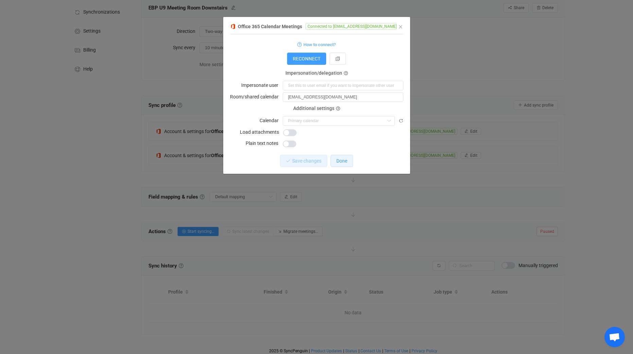
click at [338, 158] on span "Done" at bounding box center [341, 160] width 11 height 5
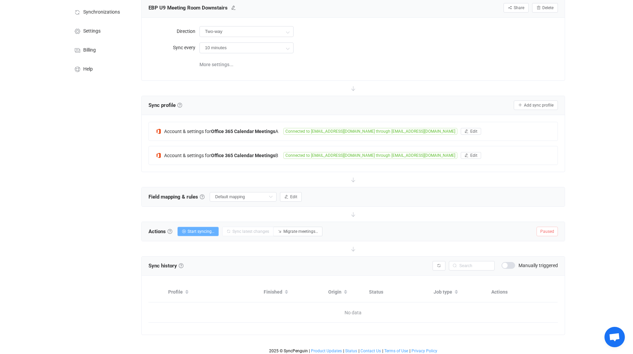
click at [208, 231] on span "Start syncing…" at bounding box center [201, 231] width 27 height 5
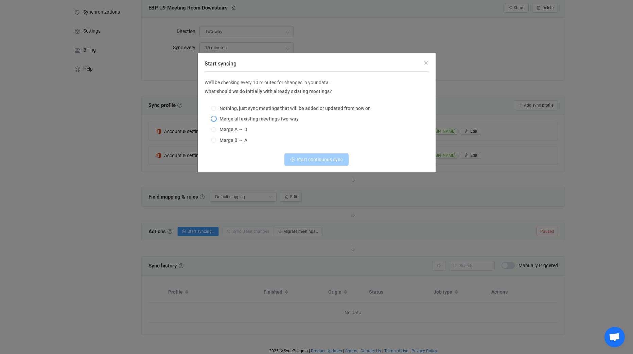
click at [242, 121] on span "Merge all existing meetings two-way" at bounding box center [257, 118] width 83 height 5
click at [216, 121] on input "Merge all existing meetings two-way" at bounding box center [213, 119] width 5 height 5
radio input "true"
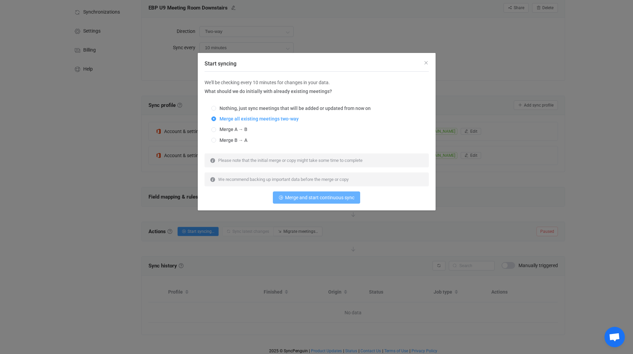
click at [298, 196] on span "Merge and start continuous sync" at bounding box center [319, 197] width 69 height 5
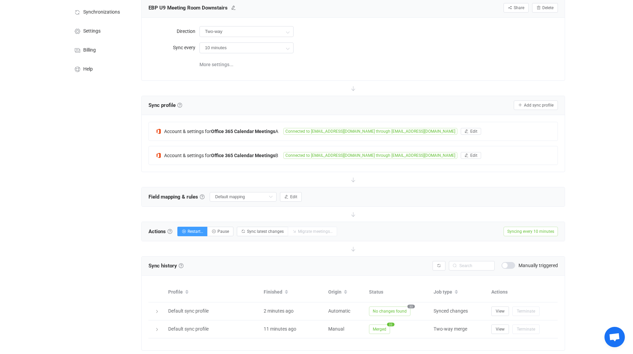
scroll to position [65, 0]
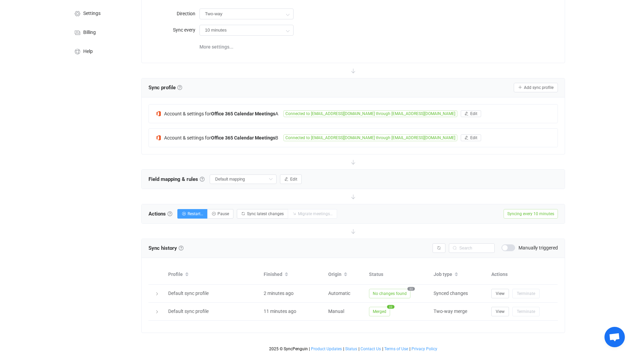
click at [512, 214] on span "Syncing every 10 minutes" at bounding box center [531, 214] width 54 height 10
click at [533, 213] on span "Syncing every 10 minutes" at bounding box center [531, 214] width 54 height 10
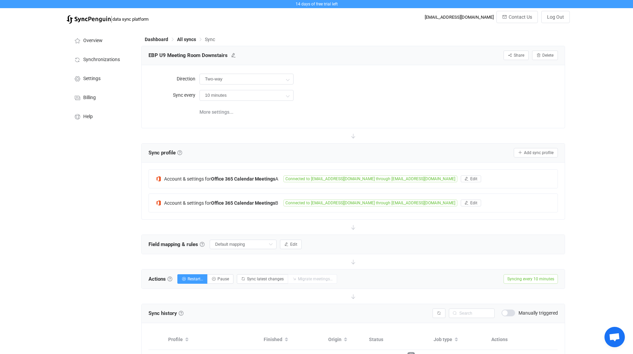
scroll to position [0, 0]
click at [281, 93] on input "10 minutes" at bounding box center [246, 95] width 94 height 11
click at [360, 98] on div "10 minutes" at bounding box center [378, 95] width 358 height 14
click at [222, 113] on span "More settings..." at bounding box center [216, 112] width 34 height 14
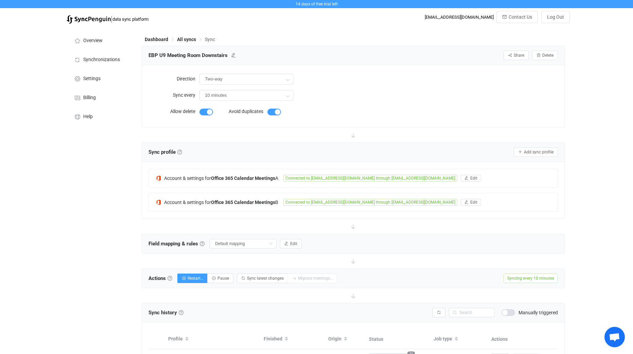
click at [346, 88] on div "10 minutes" at bounding box center [378, 95] width 358 height 14
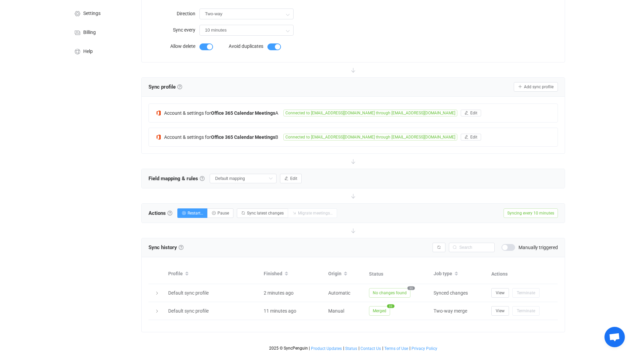
click at [385, 24] on div "10 minutes" at bounding box center [378, 30] width 358 height 14
click at [274, 214] on span "Sync latest changes" at bounding box center [265, 213] width 37 height 5
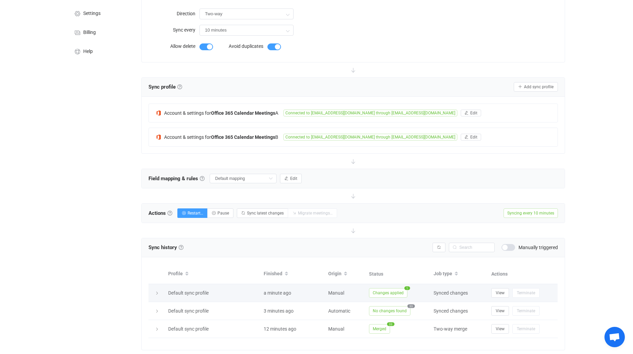
click at [383, 290] on span "Changes applied" at bounding box center [388, 294] width 38 height 10
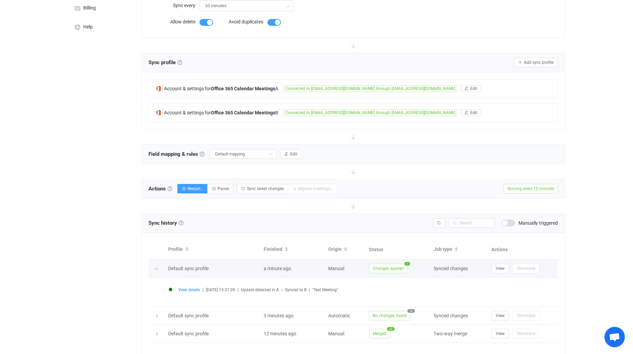
scroll to position [90, 0]
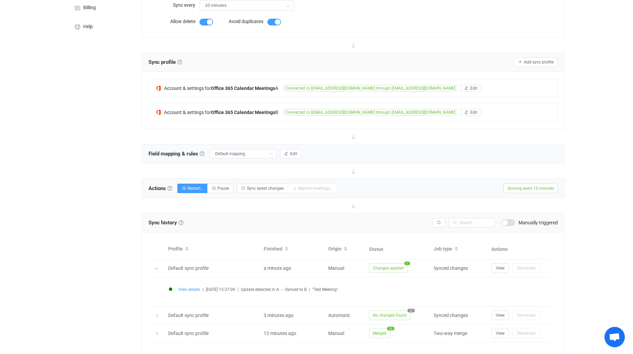
click at [184, 290] on span "View details" at bounding box center [189, 290] width 22 height 5
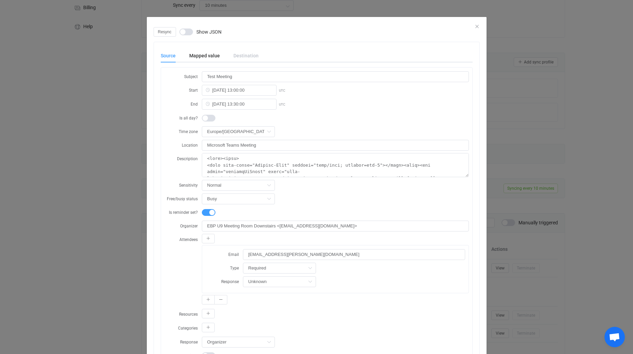
click at [473, 28] on div "Resync Show JSON" at bounding box center [317, 32] width 326 height 10
click at [474, 27] on div "Resync Show JSON" at bounding box center [317, 32] width 326 height 10
click at [474, 24] on icon "Close" at bounding box center [476, 26] width 5 height 5
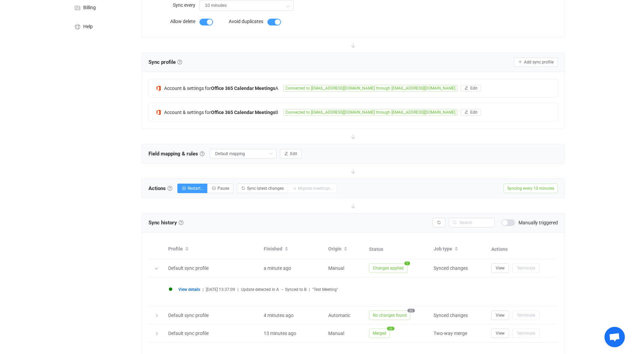
click at [102, 184] on div "Overview Synchronizations Settings Billing Help" at bounding box center [100, 157] width 75 height 440
click at [84, 231] on div "Overview Synchronizations Settings Billing Help" at bounding box center [100, 157] width 75 height 440
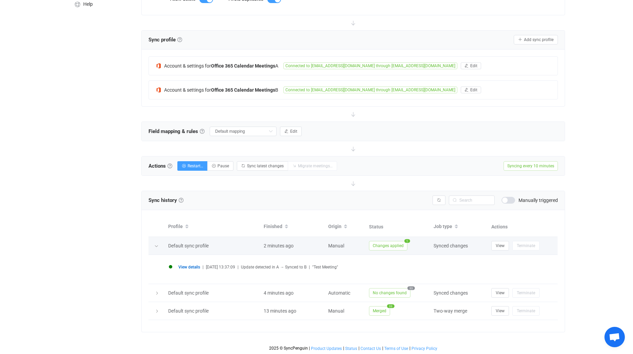
click at [158, 243] on div at bounding box center [156, 246] width 7 height 10
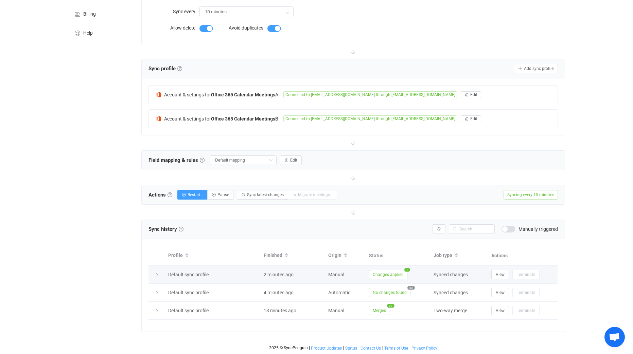
scroll to position [83, 0]
click at [159, 274] on icon at bounding box center [157, 276] width 4 height 4
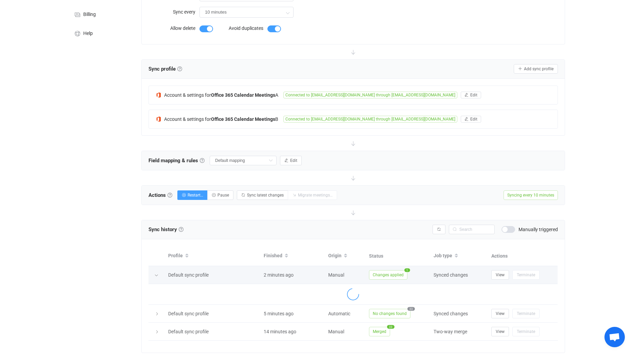
scroll to position [112, 0]
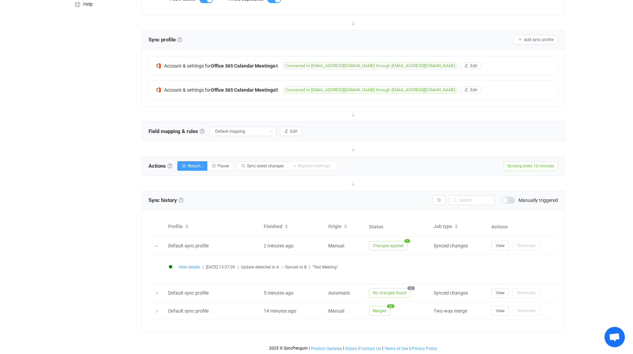
click at [190, 266] on span "View details" at bounding box center [189, 267] width 22 height 5
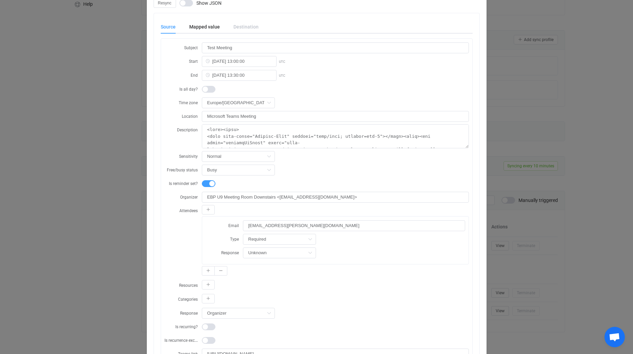
scroll to position [0, 0]
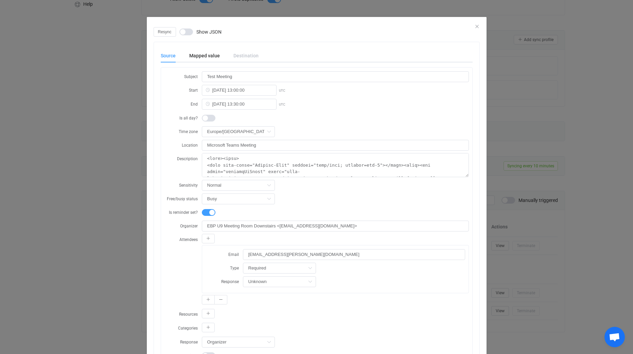
click at [244, 57] on div "Destination" at bounding box center [243, 56] width 32 height 14
click at [240, 53] on div "Destination" at bounding box center [243, 56] width 32 height 14
click at [474, 28] on div "Resync Show JSON" at bounding box center [317, 32] width 326 height 10
click at [474, 25] on icon "Close" at bounding box center [476, 26] width 5 height 5
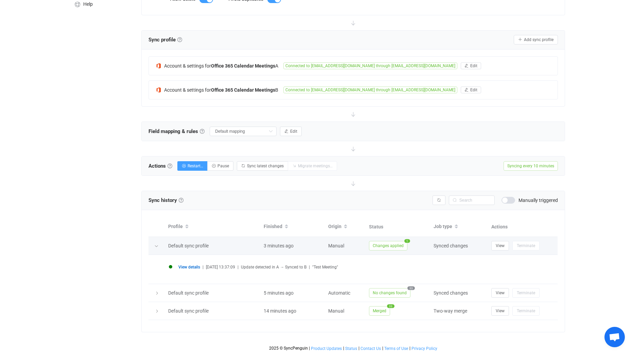
click at [157, 245] on icon at bounding box center [156, 246] width 4 height 4
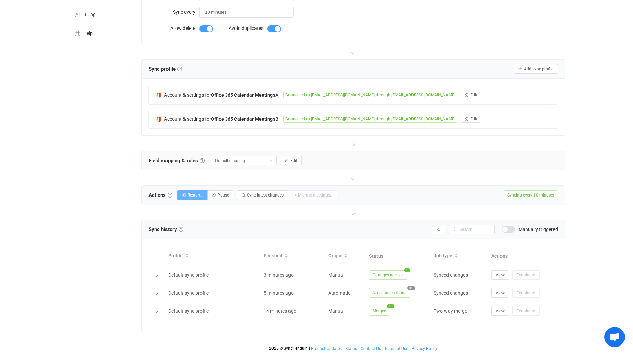
click at [197, 192] on button "Restart…" at bounding box center [192, 196] width 30 height 10
radio input "true"
radio input "false"
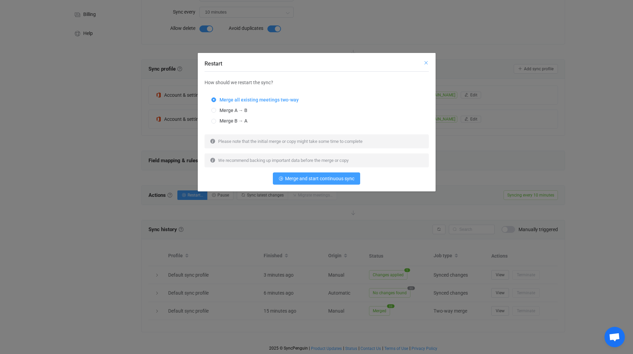
click at [427, 64] on icon "Close" at bounding box center [425, 62] width 5 height 5
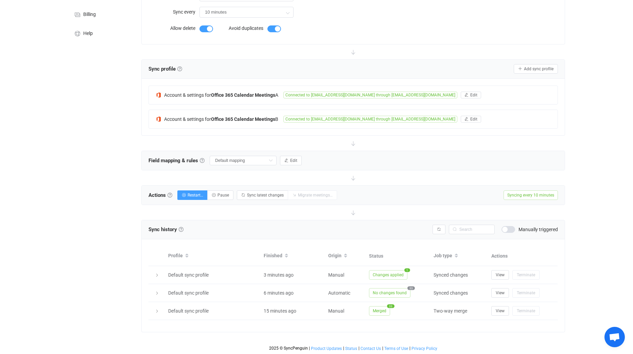
click at [424, 188] on div "Actions Actions To start syncing, click the Start syncing button. You'll be pro…" at bounding box center [353, 195] width 423 height 19
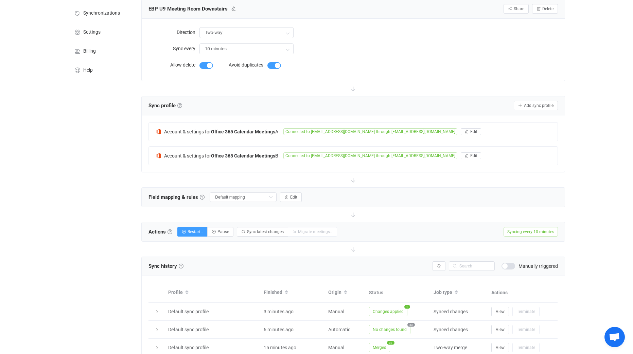
scroll to position [33, 0]
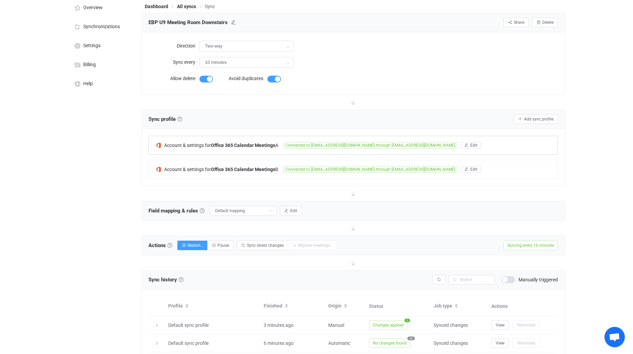
click at [247, 144] on b "Office 365 Calendar Meetings" at bounding box center [243, 145] width 64 height 5
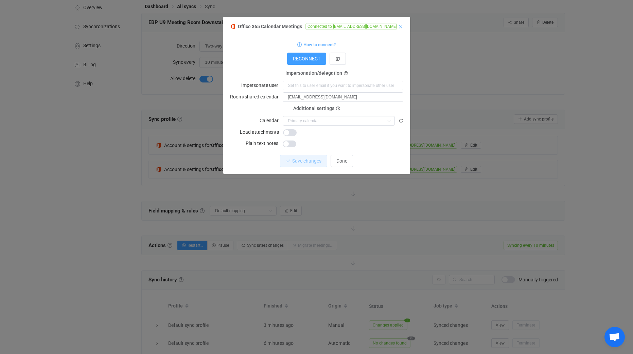
click at [402, 26] on icon "Close" at bounding box center [400, 26] width 5 height 5
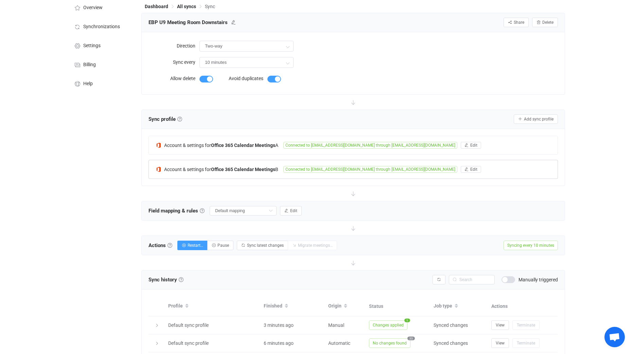
click at [264, 168] on b "Office 365 Calendar Meetings" at bounding box center [243, 169] width 64 height 5
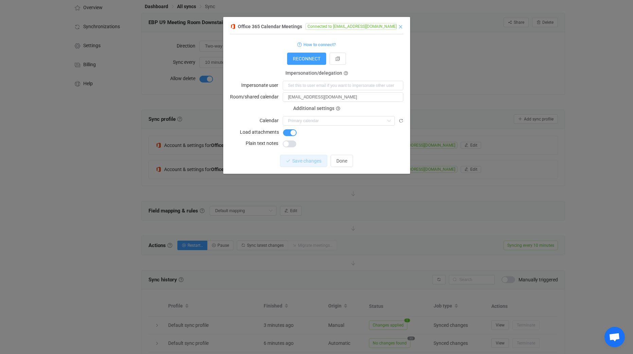
click at [402, 28] on icon "Close" at bounding box center [400, 26] width 5 height 5
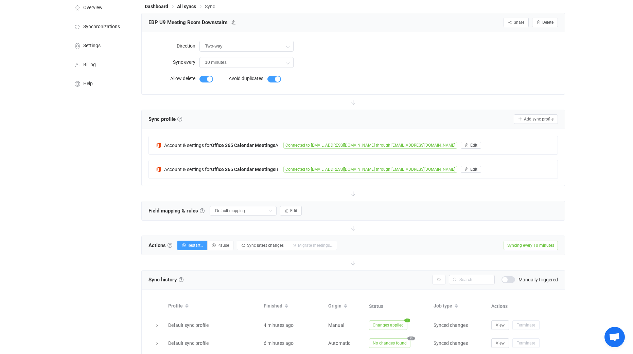
scroll to position [83, 0]
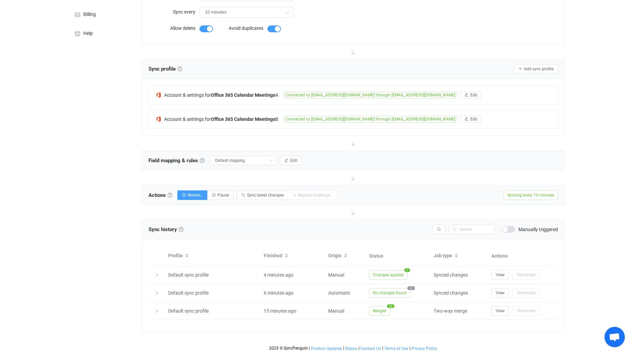
click at [581, 239] on div "14 days of free trial left | data sync platform kieran.heath@bwhlgroup.co.uk Co…" at bounding box center [316, 136] width 633 height 438
click at [215, 324] on div "Profile Finished Origin Status Job type Actions Default sync profile 4 minutes …" at bounding box center [353, 286] width 423 height 93
click at [176, 294] on span "Default sync profile" at bounding box center [188, 293] width 40 height 5
click at [154, 293] on div at bounding box center [157, 293] width 10 height 7
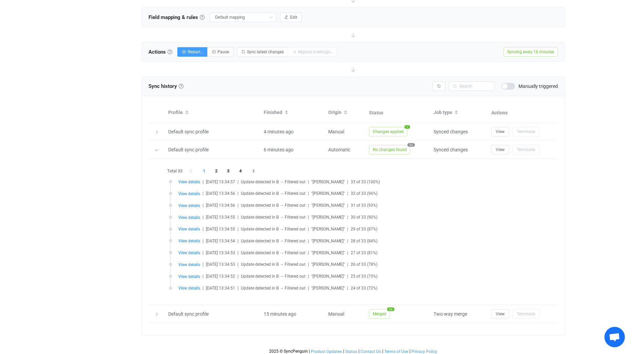
scroll to position [228, 0]
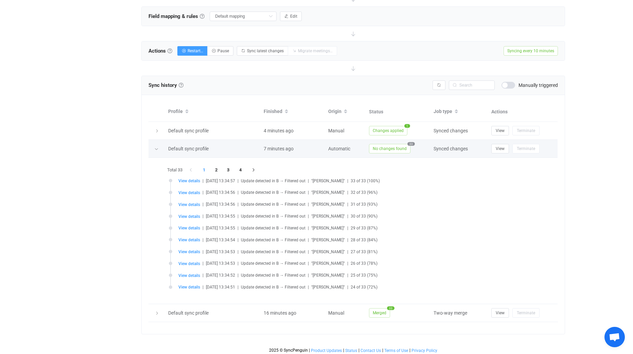
click at [159, 151] on div at bounding box center [156, 149] width 7 height 10
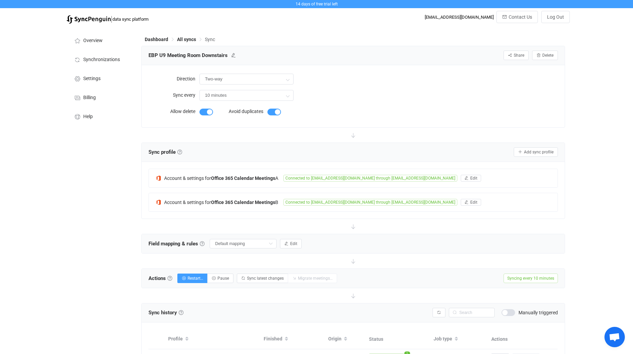
scroll to position [0, 0]
click at [95, 55] on li "Synchronizations" at bounding box center [101, 58] width 68 height 19
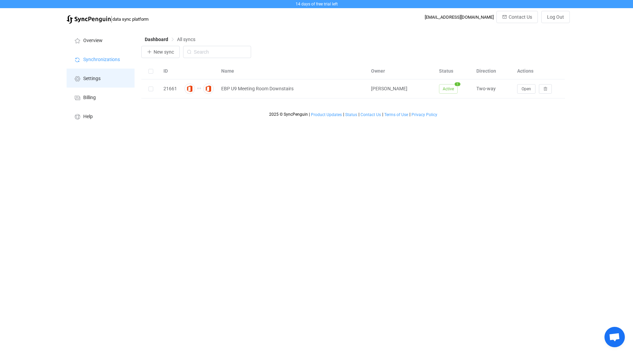
click at [97, 80] on span "Settings" at bounding box center [91, 78] width 17 height 5
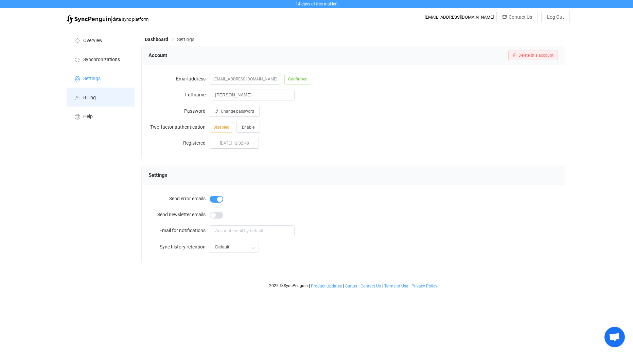
click at [92, 99] on span "Billing" at bounding box center [89, 97] width 13 height 5
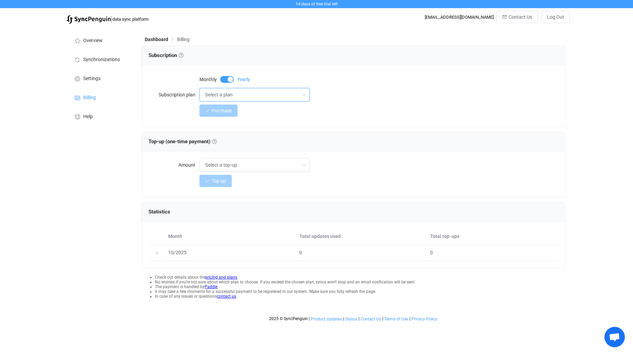
click at [206, 95] on input "Select a plan" at bounding box center [254, 95] width 110 height 14
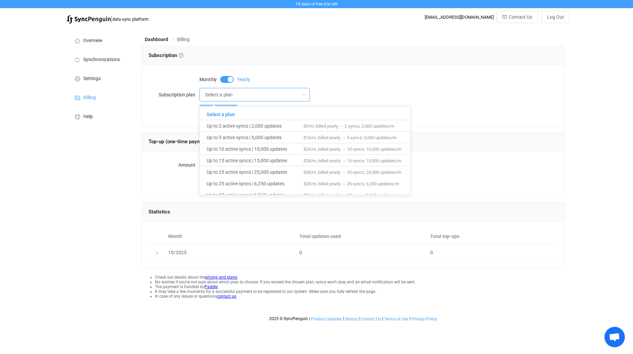
click at [71, 167] on div "Overview Synchronizations Settings Billing Help" at bounding box center [100, 176] width 75 height 298
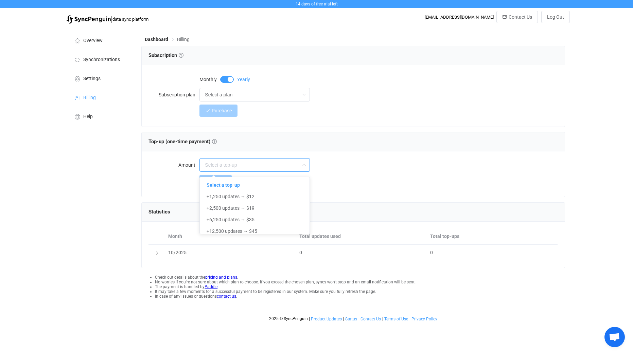
click at [221, 166] on input "text" at bounding box center [254, 165] width 110 height 14
click at [142, 186] on div "Amount Top up" at bounding box center [353, 175] width 423 height 46
type input "Select a top-up"
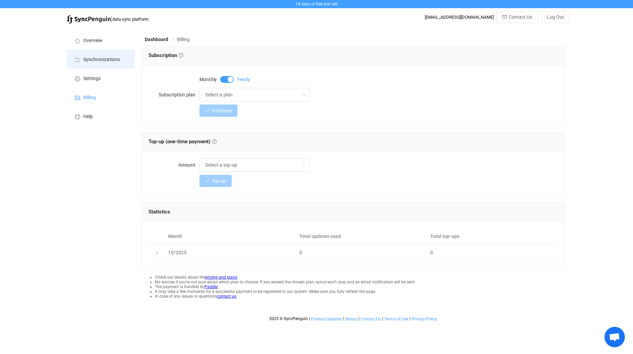
click at [82, 60] on li "Synchronizations" at bounding box center [101, 59] width 68 height 19
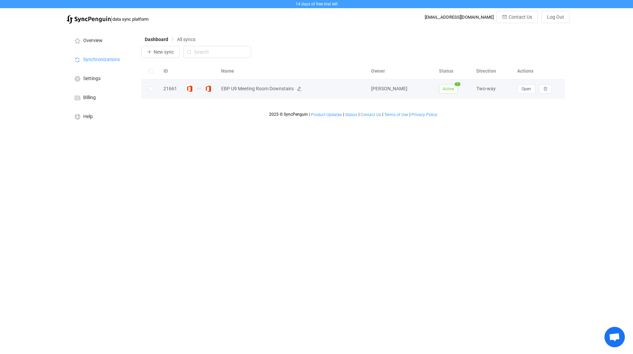
click at [337, 86] on span "EBP U9 Meeting Room Downstairs" at bounding box center [292, 89] width 143 height 8
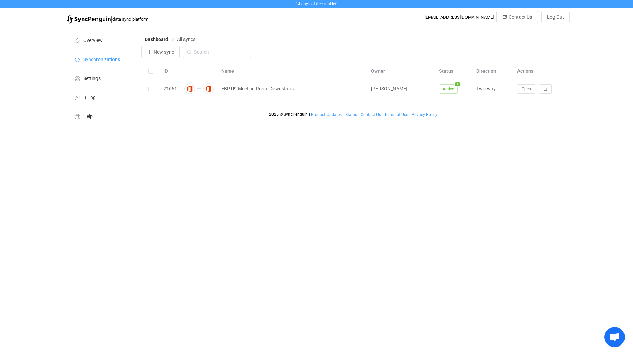
click at [366, 55] on div "New sync" at bounding box center [352, 54] width 423 height 16
click at [331, 45] on div "Dashboard All syncs" at bounding box center [352, 41] width 423 height 10
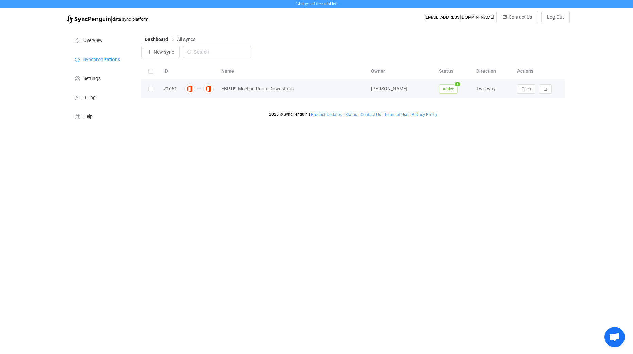
click at [170, 87] on div "21661" at bounding box center [170, 89] width 20 height 8
click at [520, 88] on button "Open" at bounding box center [526, 89] width 18 height 10
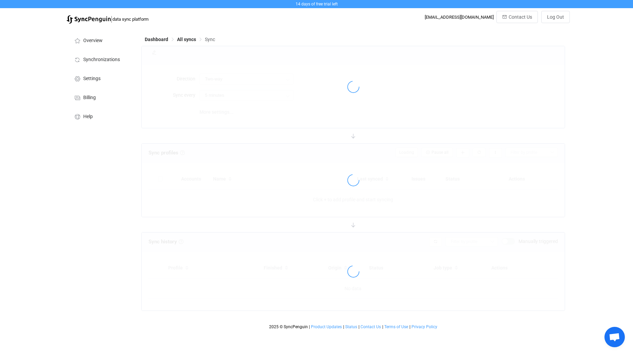
type input "10 minutes"
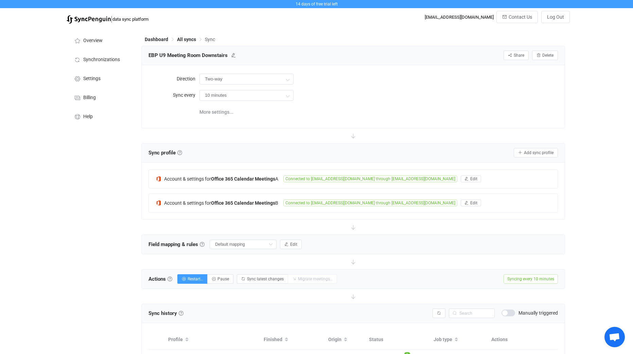
scroll to position [83, 0]
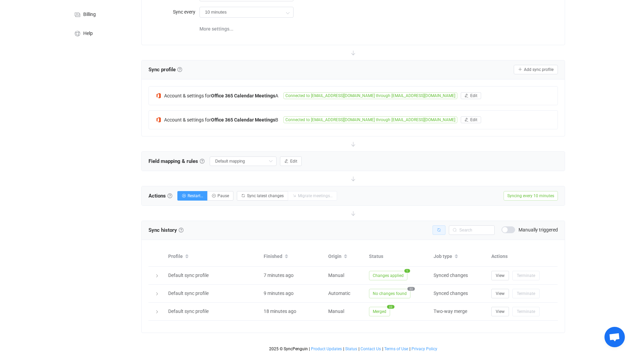
click at [438, 228] on icon "button" at bounding box center [439, 230] width 4 height 4
click at [57, 137] on div "14 days of free trial left | data sync platform [EMAIL_ADDRESS][DOMAIN_NAME] Co…" at bounding box center [316, 136] width 633 height 438
click at [159, 140] on div at bounding box center [352, 144] width 423 height 15
click at [65, 168] on div "Overview Synchronizations Settings Billing Help" at bounding box center [100, 149] width 75 height 411
click at [52, 261] on div "14 days of free trial left | data sync platform [EMAIL_ADDRESS][DOMAIN_NAME] Co…" at bounding box center [316, 136] width 633 height 438
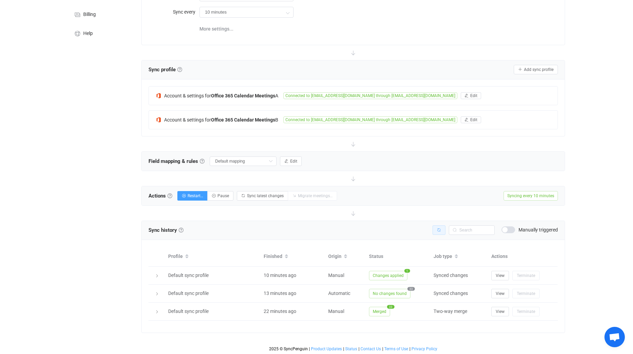
click at [436, 229] on button "button" at bounding box center [439, 231] width 13 height 10
click at [325, 234] on div "Sync history History Sync history All sync executions are recorded in the sync …" at bounding box center [353, 230] width 409 height 10
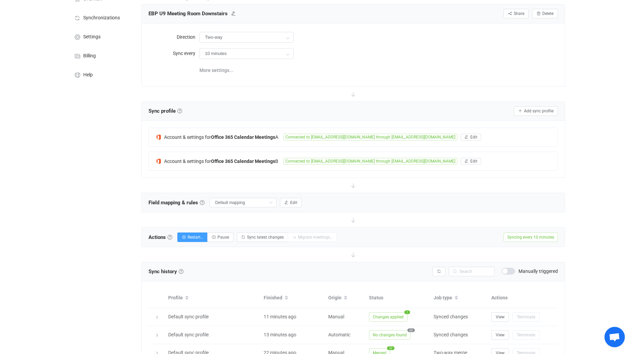
scroll to position [41, 0]
click at [257, 199] on input "Default mapping" at bounding box center [243, 203] width 67 height 10
click at [291, 203] on span "Edit" at bounding box center [293, 203] width 7 height 5
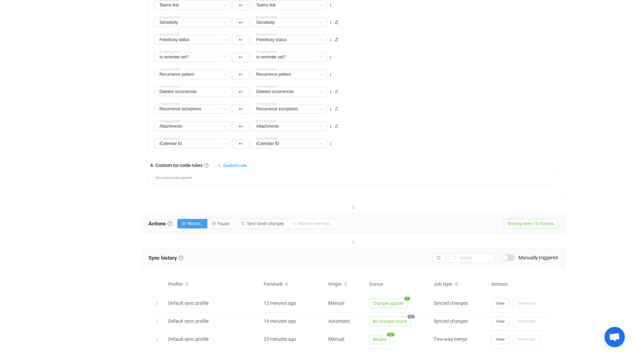
scroll to position [552, 0]
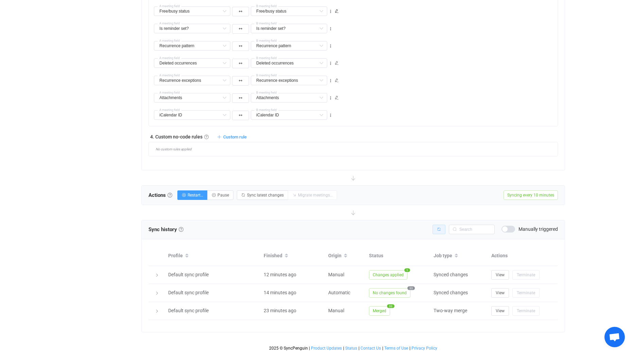
click at [437, 228] on button "button" at bounding box center [439, 230] width 13 height 10
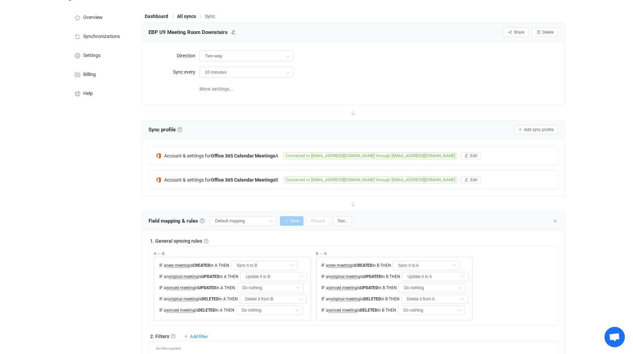
scroll to position [0, 0]
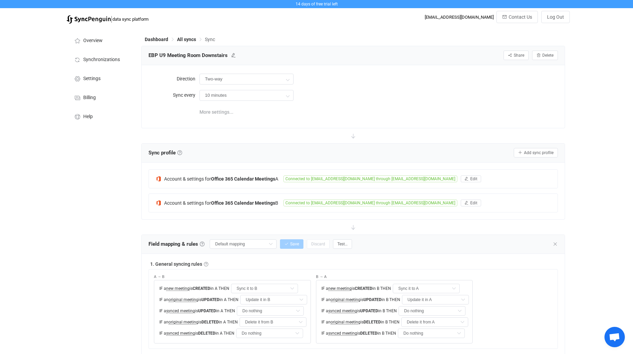
click at [224, 112] on span "More settings..." at bounding box center [216, 112] width 34 height 14
click at [195, 39] on span "All syncs" at bounding box center [186, 39] width 19 height 5
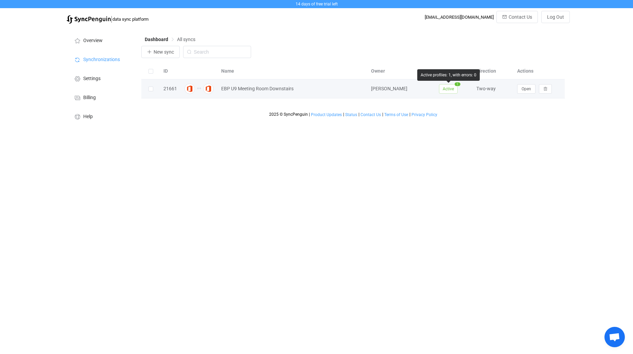
click at [447, 89] on span "Active" at bounding box center [448, 89] width 19 height 10
click at [531, 92] on button "Open" at bounding box center [526, 89] width 18 height 10
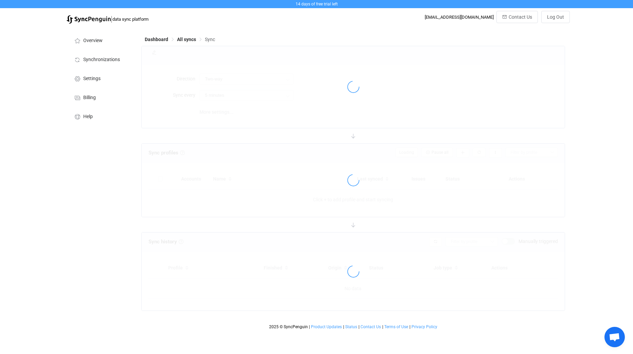
type input "10 minutes"
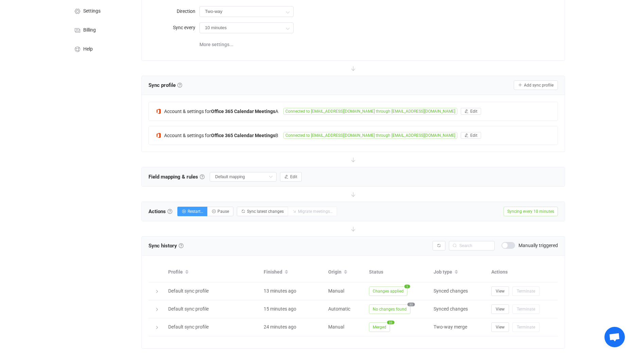
scroll to position [83, 0]
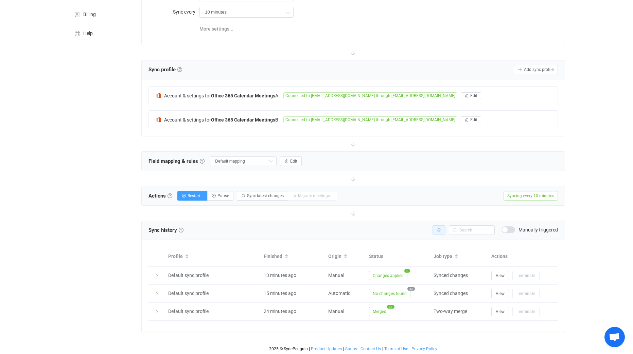
click at [436, 229] on button "button" at bounding box center [439, 231] width 13 height 10
click at [87, 216] on div "Overview Synchronizations Settings Billing Help" at bounding box center [100, 149] width 75 height 411
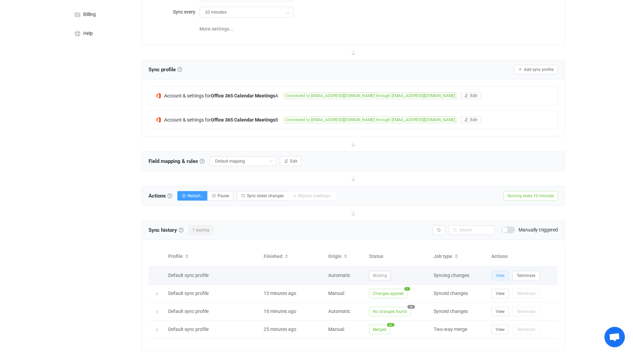
click at [503, 277] on span "View" at bounding box center [500, 276] width 9 height 5
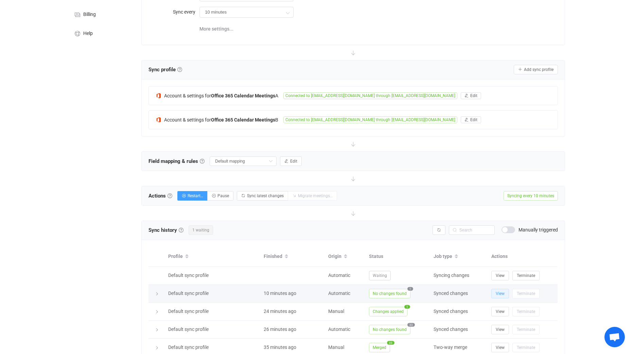
type input "My custom field mapping"
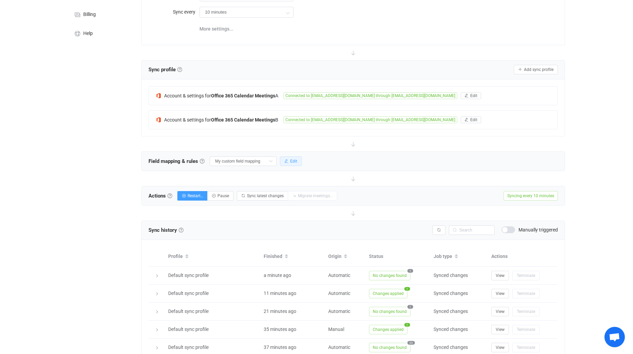
click at [288, 159] on icon "button" at bounding box center [286, 161] width 4 height 4
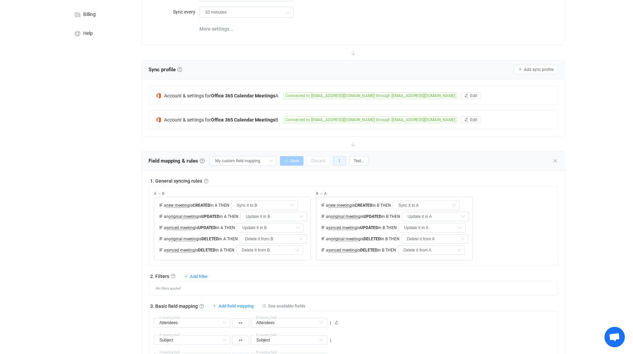
click at [339, 159] on icon "button" at bounding box center [339, 161] width 4 height 4
click at [271, 162] on icon at bounding box center [270, 161] width 8 height 10
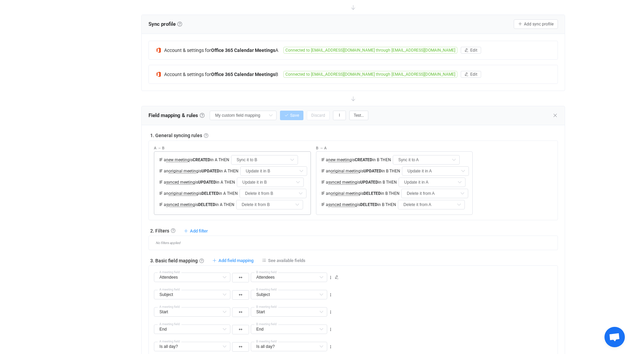
scroll to position [128, 0]
click at [197, 142] on div "A → B IF a new meeting is CREATED in A THEN Sync it to B Do nothing Sync it to …" at bounding box center [232, 178] width 157 height 74
click at [344, 115] on button "button" at bounding box center [339, 116] width 13 height 10
click at [442, 134] on div "1. General syncing rules General syncing rules Control how SyncPengin reacts to…" at bounding box center [353, 136] width 409 height 7
click at [265, 122] on div "Field mapping & rules Field mapping & rules By default, all meetings of the con…" at bounding box center [353, 116] width 423 height 19
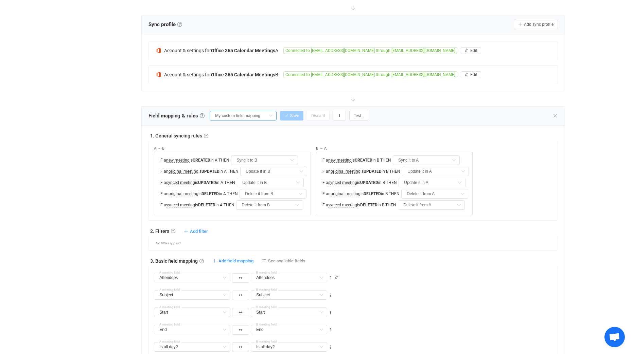
click at [258, 118] on input "My custom field mapping" at bounding box center [243, 116] width 67 height 10
click at [246, 208] on span "My custom field mapping" at bounding box center [245, 207] width 54 height 12
click at [254, 156] on input "Sync it to B" at bounding box center [264, 161] width 67 height 10
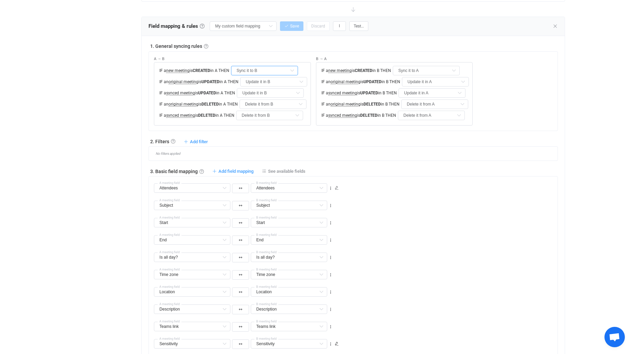
scroll to position [292, 0]
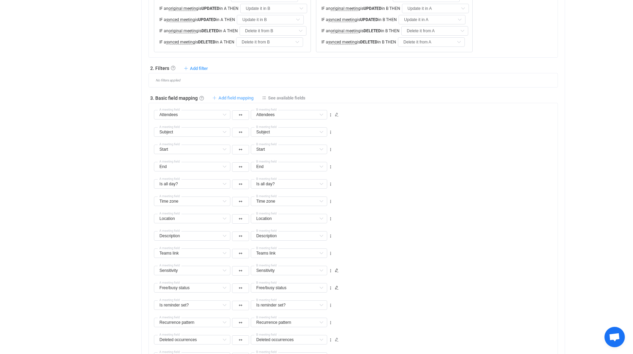
click at [226, 99] on span "Add field mapping" at bounding box center [236, 97] width 35 height 5
type input "Attendees"
type input "Subject"
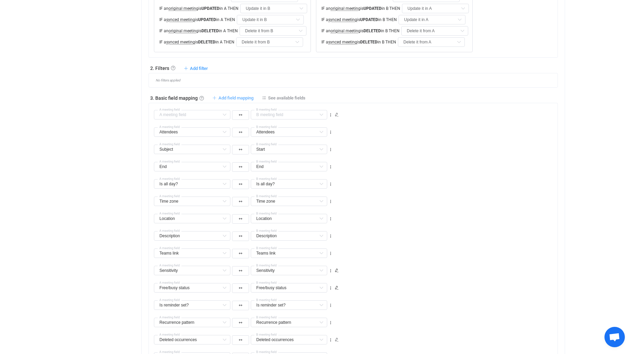
type input "Start"
type input "End"
type input "Is all day?"
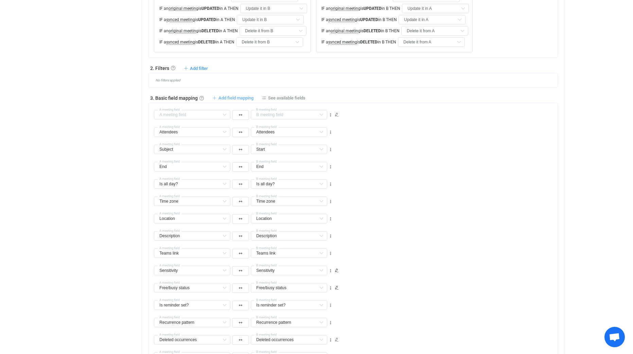
type input "Is all day?"
type input "Time zone"
type input "Location"
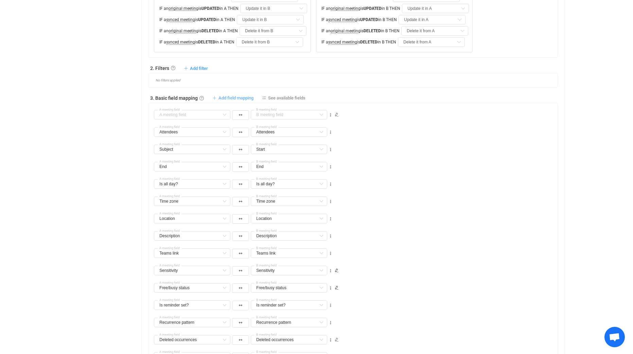
type input "Description"
type input "Teams link"
type input "Sensitivity"
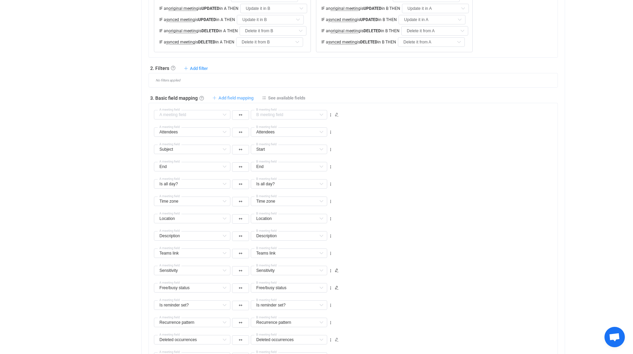
type input "Sensitivity"
type input "Free/busy status"
type input "Is reminder set?"
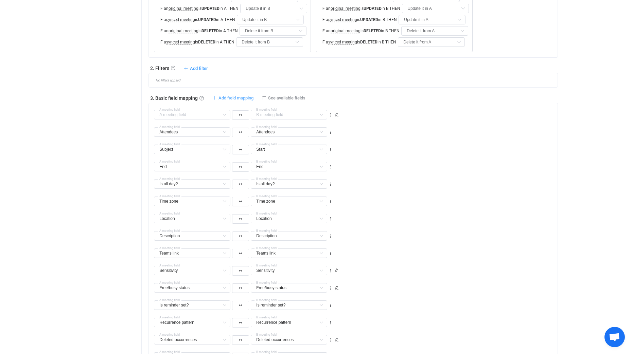
type input "Recurrence pattern"
type input "Deleted occurrences"
type input "Recurrence exceptions"
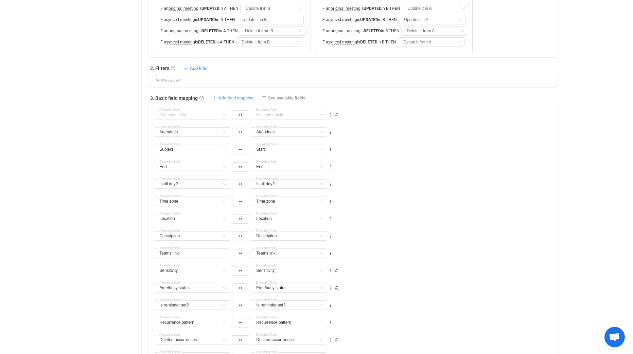
type input "Recurrence exceptions"
type input "Attachments"
click at [329, 118] on div "Organizer (read-only) Default field Resources Default field Categories Default …" at bounding box center [243, 114] width 181 height 12
click at [329, 114] on icon at bounding box center [330, 115] width 5 height 5
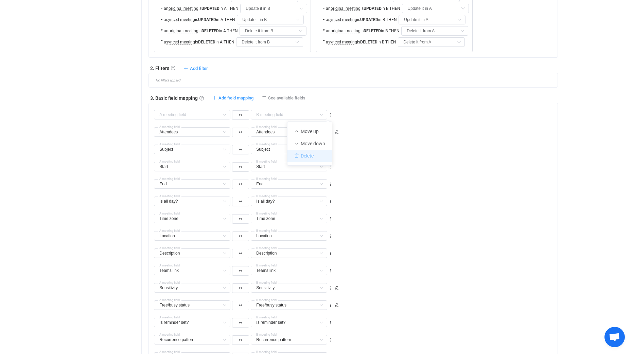
click at [312, 152] on li "Delete" at bounding box center [310, 156] width 45 height 12
type input "Attendees"
type input "Subject"
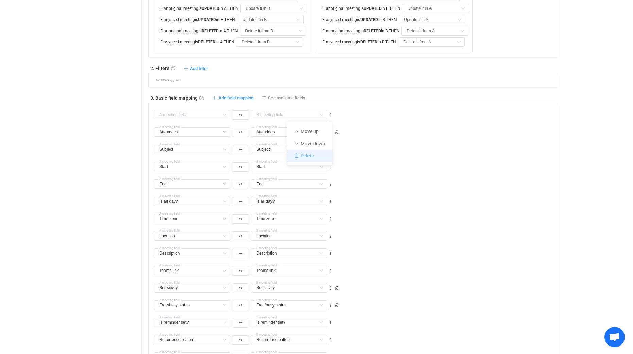
type input "Start"
type input "End"
type input "Is all day?"
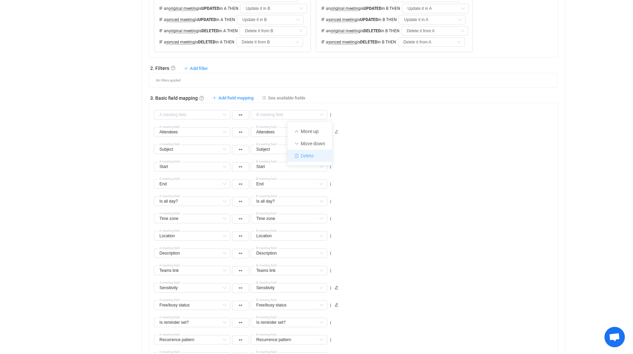
type input "Is all day?"
type input "Time zone"
type input "Location"
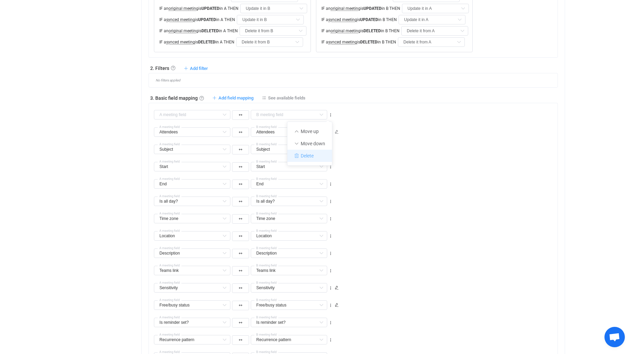
type input "Description"
type input "Teams link"
type input "Sensitivity"
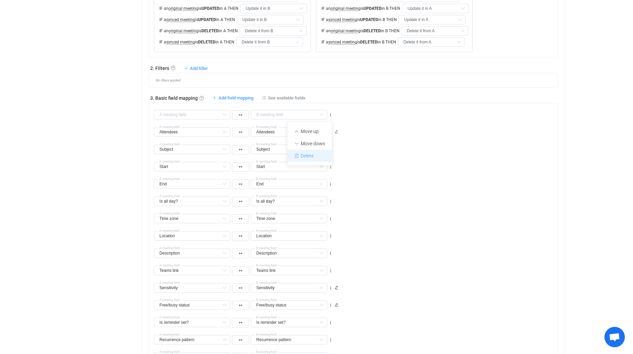
type input "Sensitivity"
type input "Free/busy status"
type input "Is reminder set?"
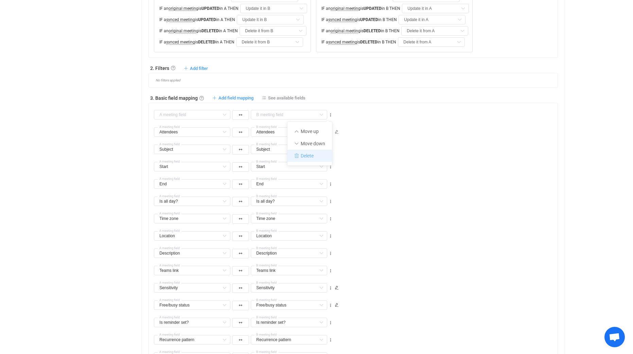
type input "Recurrence pattern"
type input "Deleted occurrences"
type input "Recurrence exceptions"
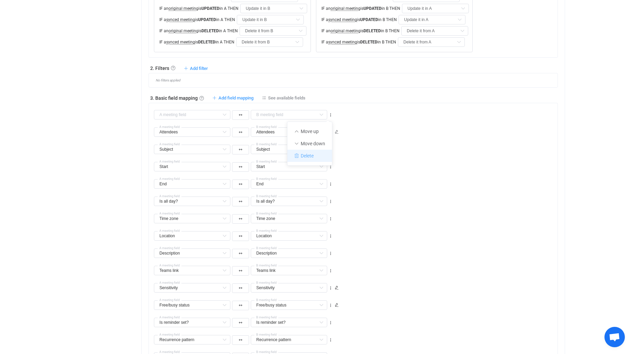
type input "Recurrence exceptions"
type input "Attachments"
type input "iCalendar ID"
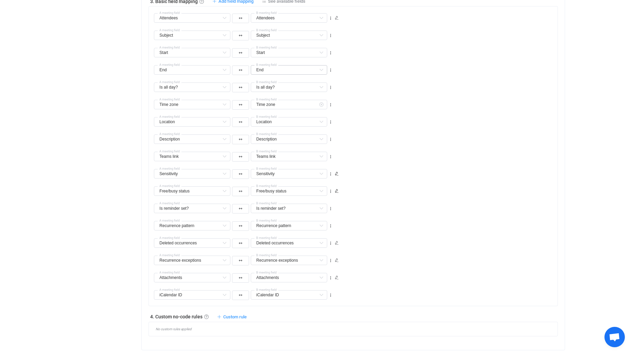
scroll to position [389, 0]
click at [219, 192] on input "text" at bounding box center [192, 191] width 76 height 10
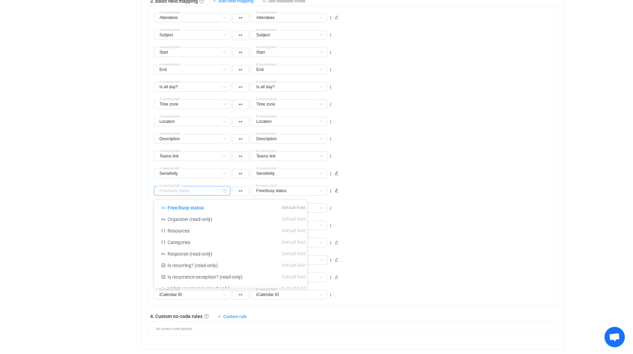
click at [219, 192] on input "text" at bounding box center [192, 191] width 76 height 10
type input "Free/busy status"
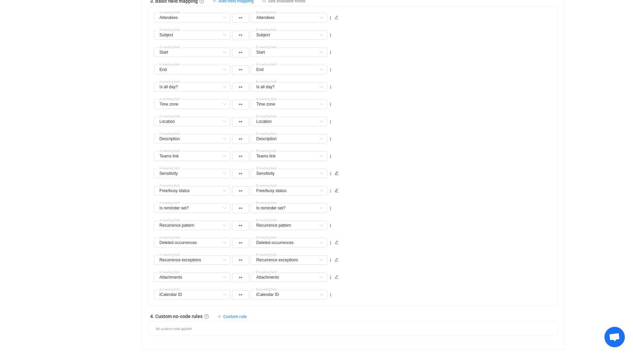
click at [331, 192] on icon at bounding box center [330, 191] width 5 height 5
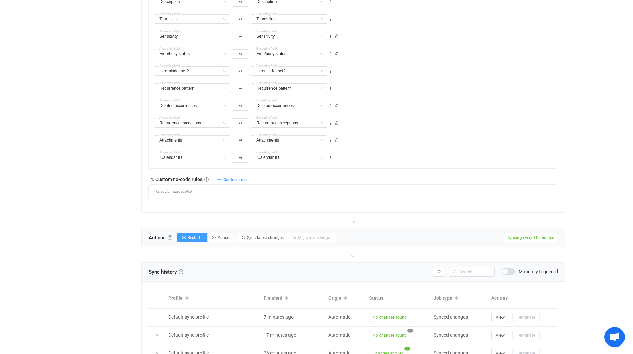
scroll to position [641, 0]
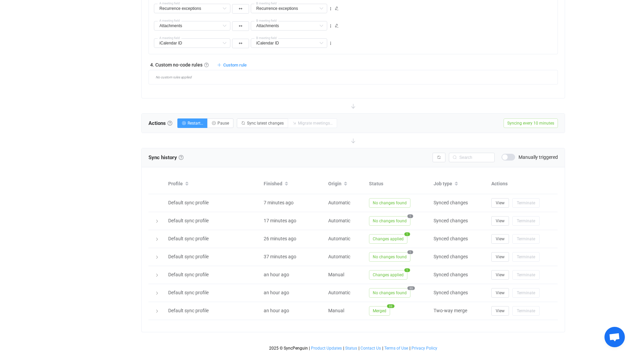
click at [449, 80] on div "No custom rules applied" at bounding box center [353, 77] width 409 height 15
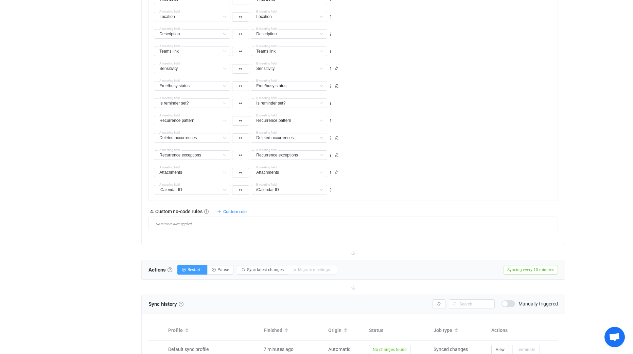
scroll to position [493, 0]
click at [69, 285] on div "Overview Synchronizations Settings Billing Help" at bounding box center [100, 18] width 75 height 968
click at [73, 192] on div "Overview Synchronizations Settings Billing Help" at bounding box center [100, 18] width 75 height 968
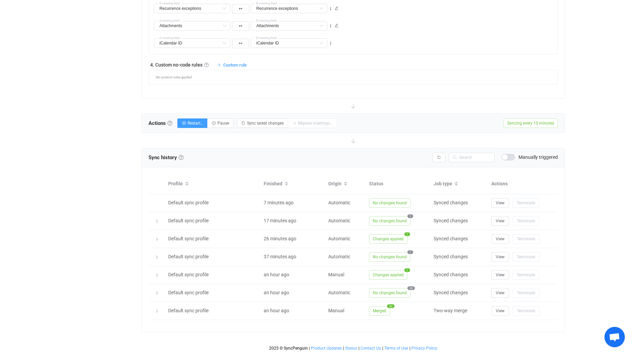
scroll to position [641, 0]
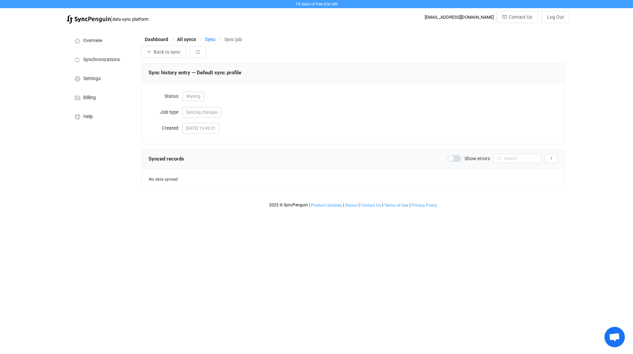
click at [210, 38] on span "Sync" at bounding box center [210, 39] width 11 height 5
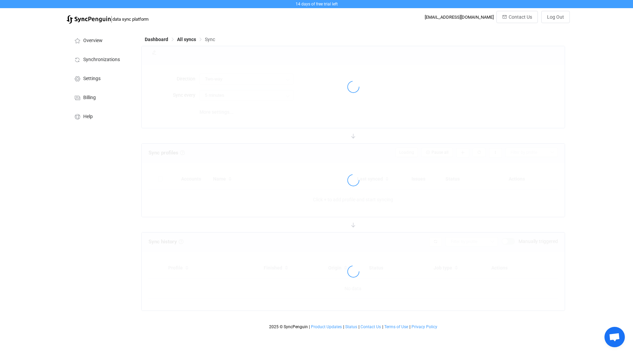
type input "10 minutes"
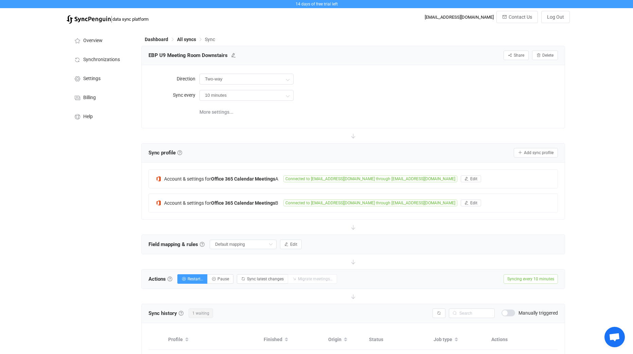
scroll to position [101, 0]
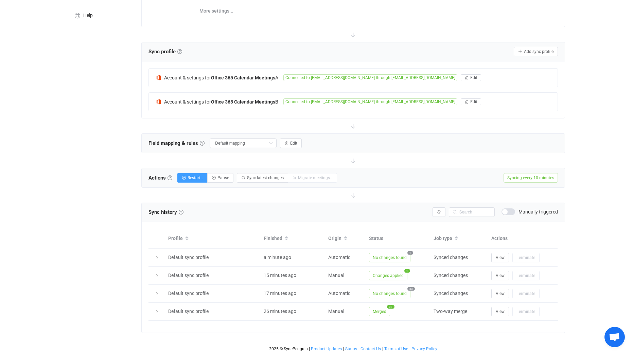
click at [65, 267] on div "Overview Synchronizations Settings Billing Help" at bounding box center [100, 140] width 75 height 429
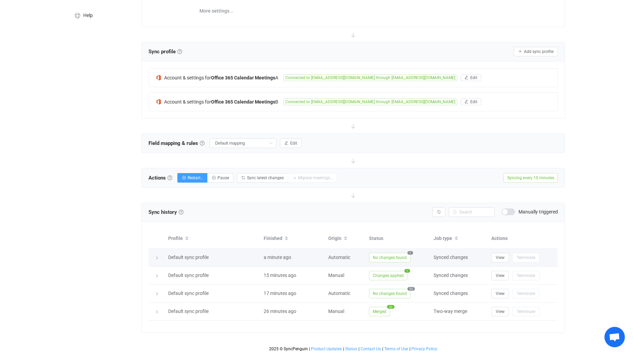
click at [399, 256] on span "No changes found" at bounding box center [389, 258] width 41 height 10
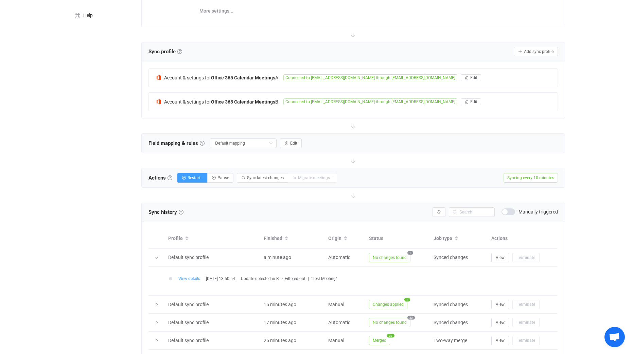
click at [184, 278] on span "View details" at bounding box center [189, 279] width 22 height 5
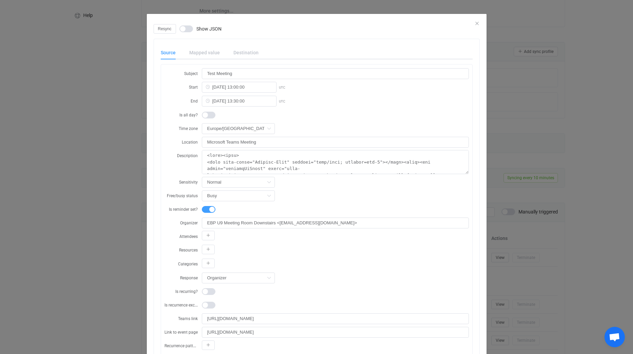
scroll to position [0, 0]
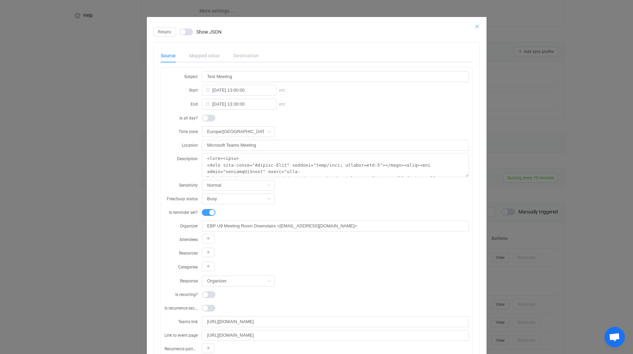
click at [476, 26] on icon "Close" at bounding box center [476, 26] width 5 height 5
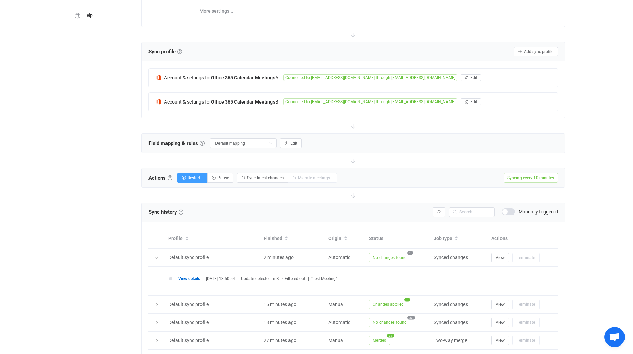
scroll to position [131, 0]
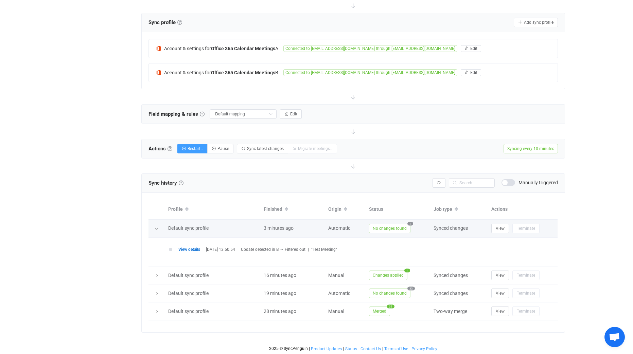
click at [160, 228] on div at bounding box center [156, 229] width 7 height 10
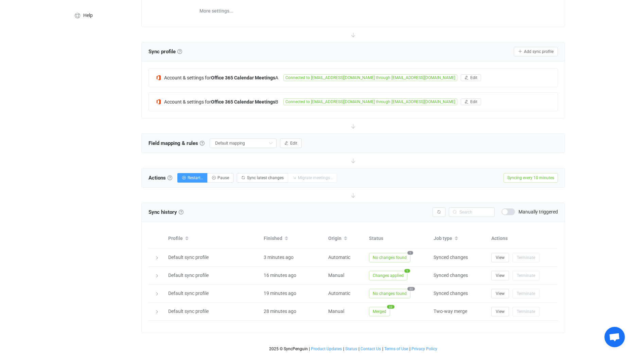
click at [438, 177] on div "Actions Actions To start syncing, click the Start syncing button. You'll be pro…" at bounding box center [353, 178] width 423 height 19
click at [259, 199] on div at bounding box center [352, 195] width 423 height 15
click at [109, 244] on div "Overview Synchronizations Settings Billing Help" at bounding box center [100, 140] width 75 height 429
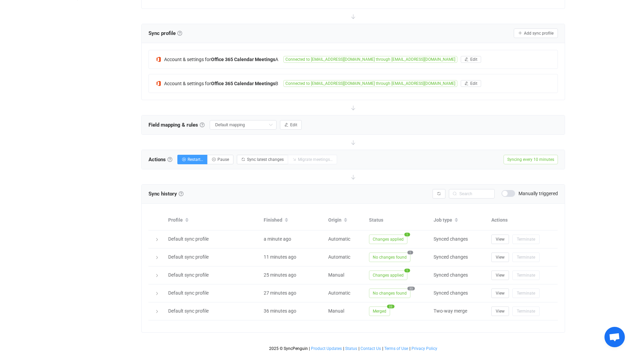
scroll to position [119, 0]
click at [21, 194] on div "14 days of free trial left | data sync platform [EMAIL_ADDRESS][DOMAIN_NAME] Co…" at bounding box center [316, 118] width 633 height 474
click at [387, 237] on span "Changes applied" at bounding box center [388, 240] width 38 height 10
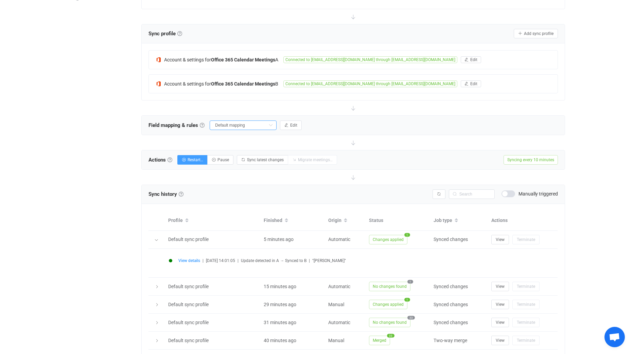
click at [255, 129] on input "Default mapping" at bounding box center [243, 126] width 67 height 10
click at [301, 125] on button "Edit" at bounding box center [291, 126] width 22 height 10
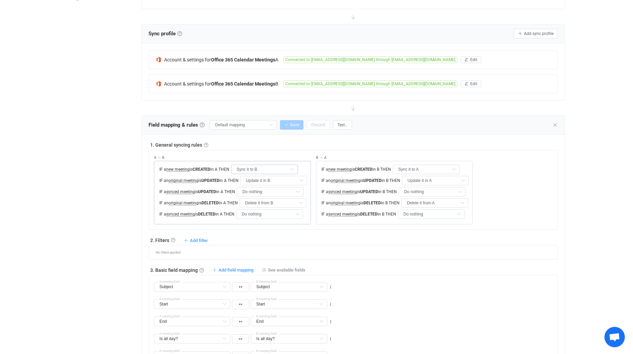
click at [291, 165] on icon at bounding box center [292, 170] width 8 height 10
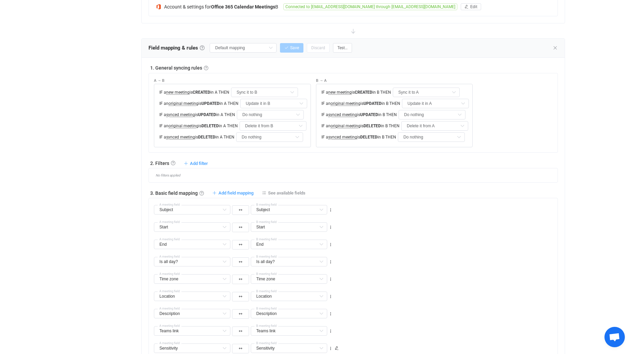
scroll to position [268, 0]
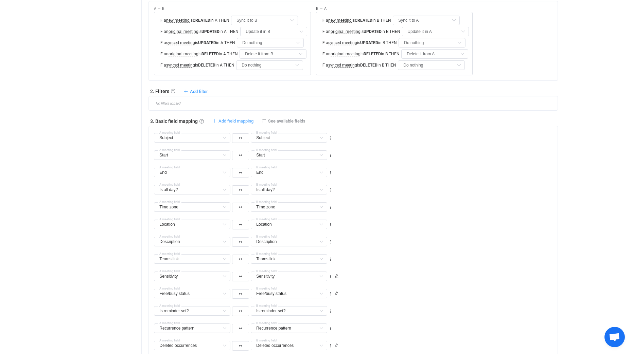
click at [230, 121] on span "Add field mapping" at bounding box center [236, 121] width 35 height 5
type input "Subject"
type input "Start"
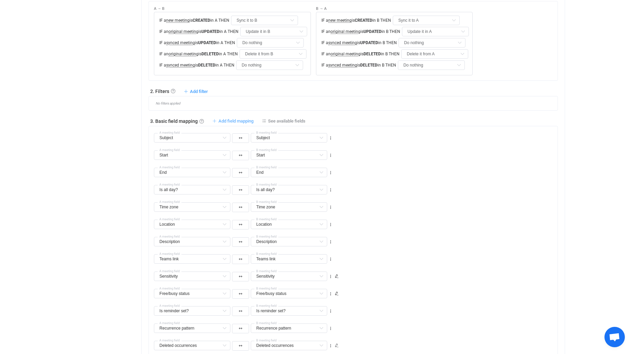
type input "End"
type input "Is all day?"
type input "Time zone"
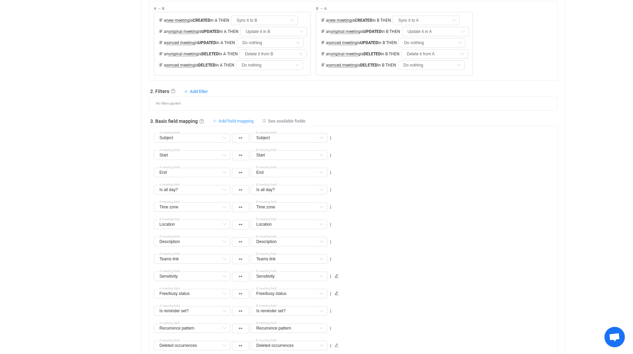
type input "Time zone"
type input "Location"
type input "Description"
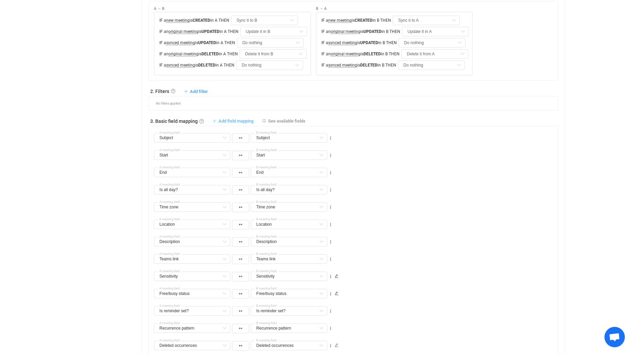
type input "Teams link"
type input "Sensitivity"
type input "Free/busy status"
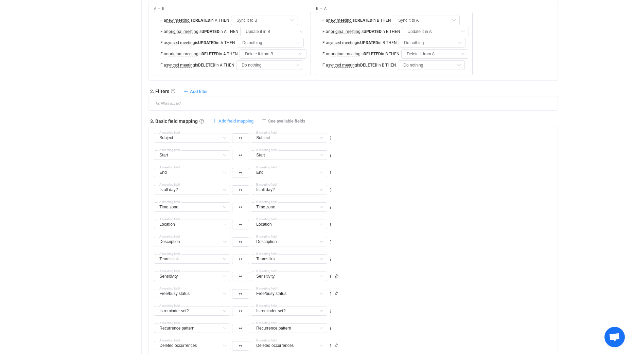
type input "Free/busy status"
type input "Is reminder set?"
type input "Recurrence pattern"
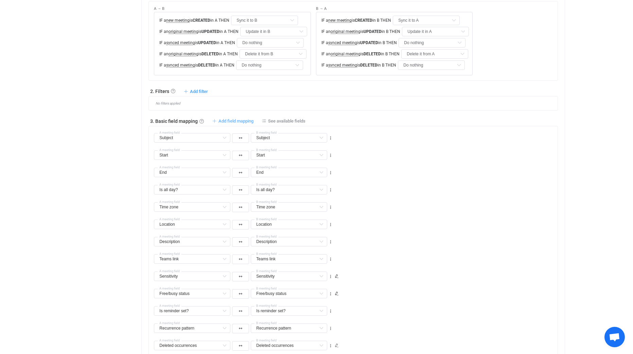
type input "Deleted occurrences"
type input "Recurrence exceptions"
type input "Attachments"
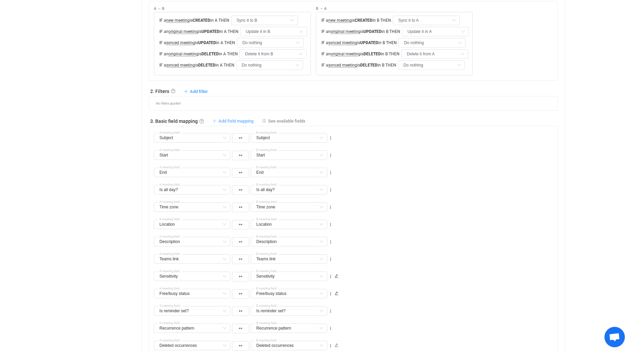
type input "Attachments"
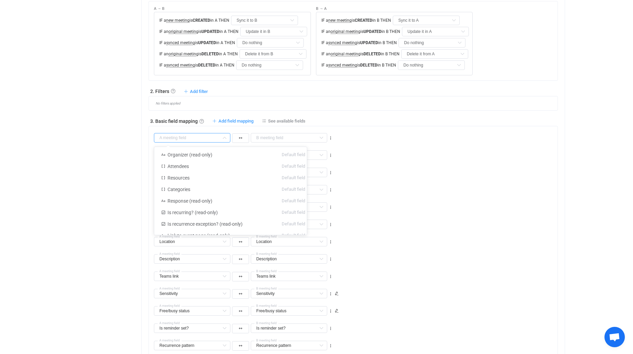
click at [216, 140] on input "text" at bounding box center [192, 138] width 76 height 10
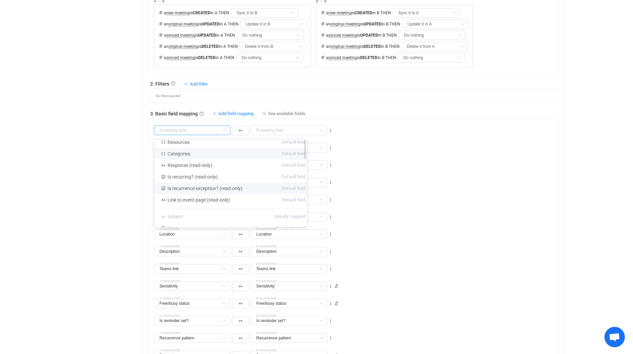
scroll to position [0, 0]
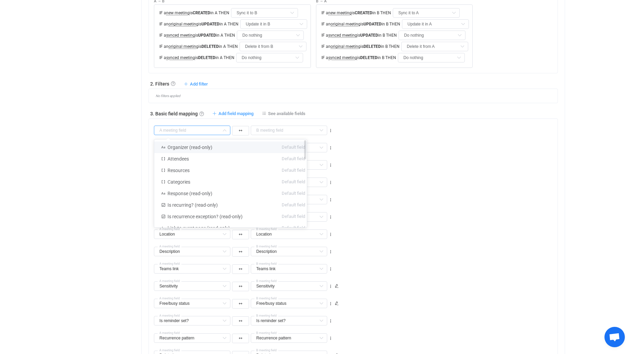
click at [201, 150] on span "Organizer (read-only)" at bounding box center [190, 147] width 45 height 5
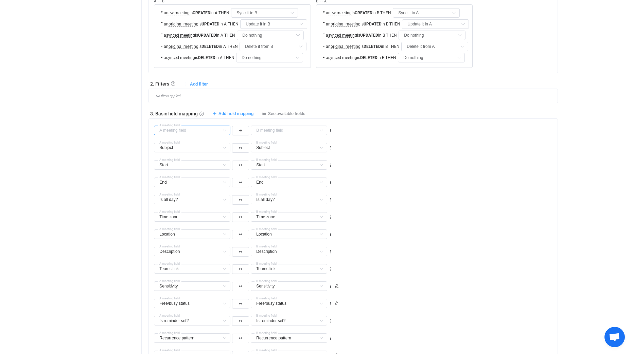
type input "Organizer (read-only)"
click at [278, 131] on input "text" at bounding box center [289, 131] width 76 height 10
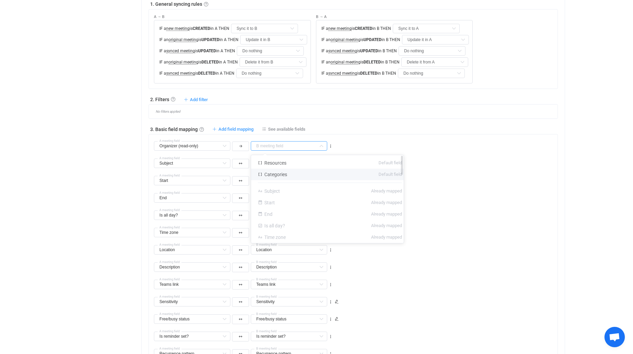
scroll to position [261, 0]
click at [368, 140] on div "Organizer (read-only) A meeting field Organizer (read-only) Default field Atten…" at bounding box center [355, 142] width 403 height 17
click at [242, 145] on icon "button" at bounding box center [240, 145] width 3 height 3
click at [240, 164] on ul at bounding box center [240, 183] width 18 height 56
click at [239, 166] on ul at bounding box center [240, 183] width 18 height 56
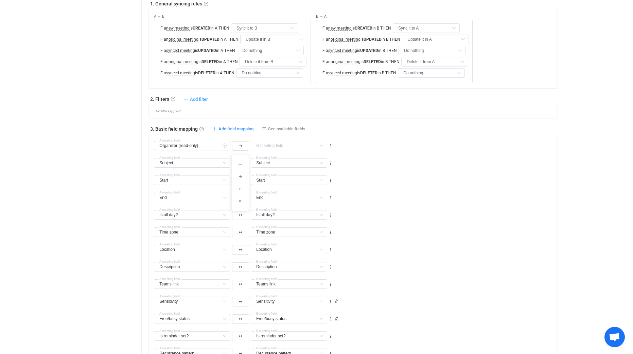
click at [220, 144] on icon at bounding box center [224, 146] width 8 height 10
click at [210, 151] on input "text" at bounding box center [192, 146] width 76 height 10
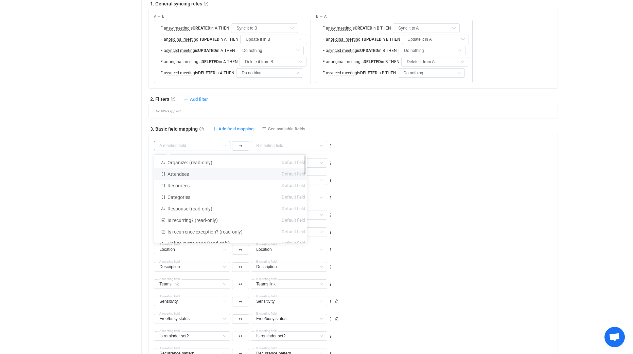
click at [202, 178] on li "Attendees Default field" at bounding box center [233, 175] width 158 height 12
type input "Attendees"
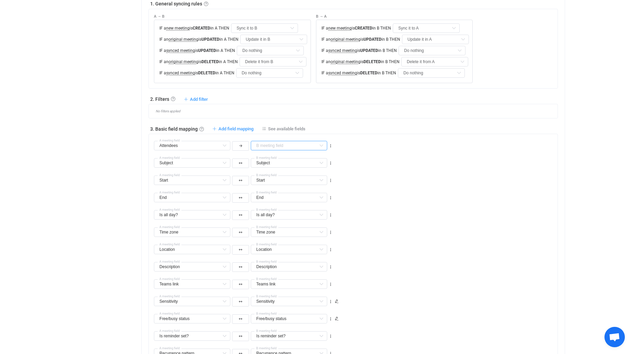
click at [263, 149] on input "text" at bounding box center [289, 146] width 76 height 10
click at [280, 166] on li "Attendees Default field" at bounding box center [330, 163] width 158 height 12
type input "Attendees"
click at [243, 147] on button "button" at bounding box center [240, 146] width 17 height 10
click at [240, 164] on icon at bounding box center [240, 164] width 3 height 3
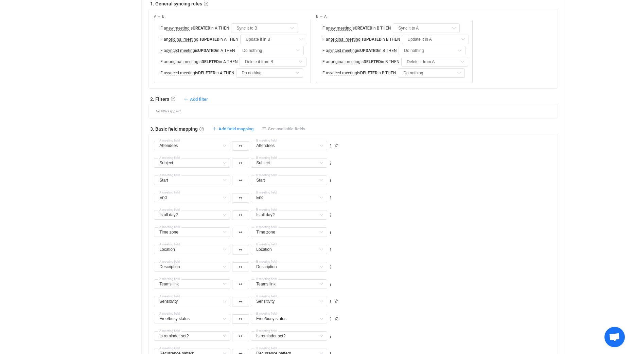
click at [279, 130] on span "See available fields" at bounding box center [286, 128] width 37 height 5
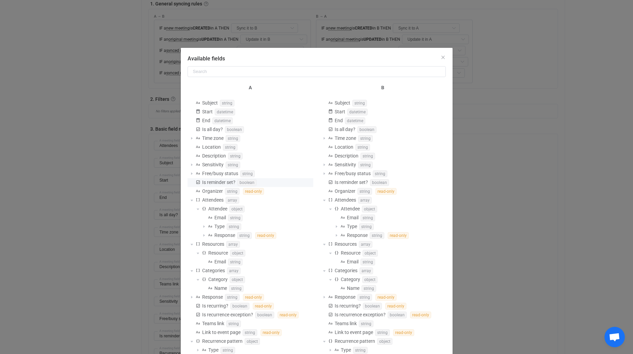
scroll to position [0, 0]
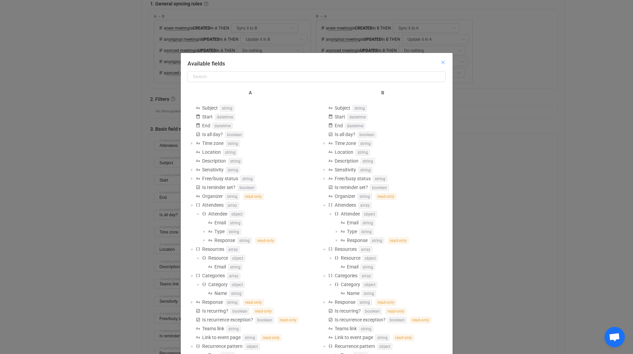
click at [440, 61] on icon "Close" at bounding box center [442, 62] width 5 height 5
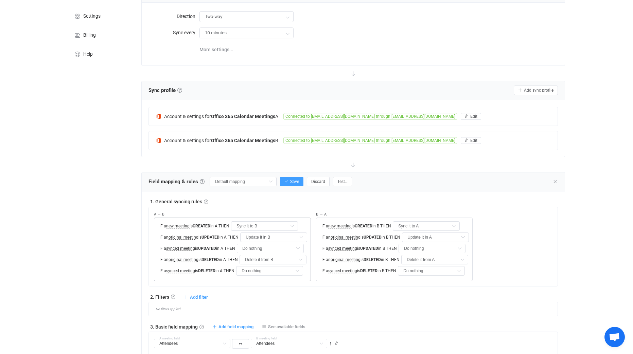
scroll to position [46, 0]
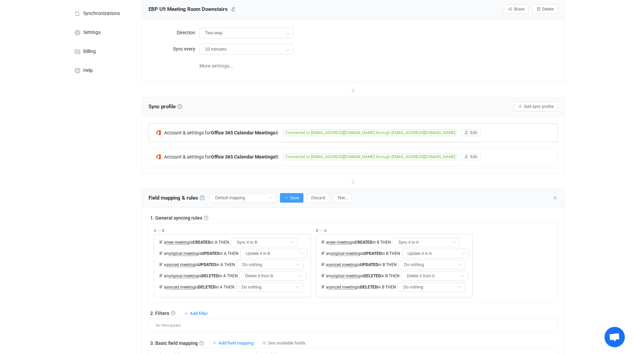
click at [208, 132] on span "Account & settings for" at bounding box center [187, 132] width 47 height 5
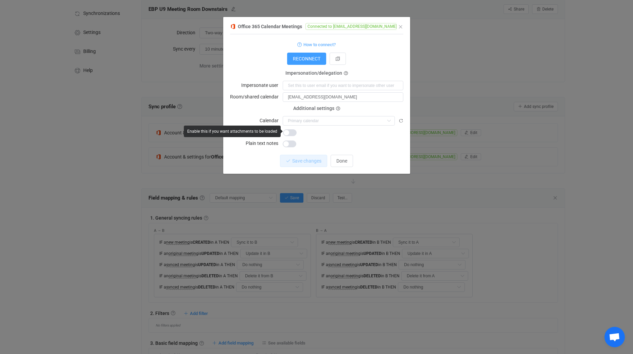
click at [291, 132] on span "dialog" at bounding box center [290, 132] width 14 height 7
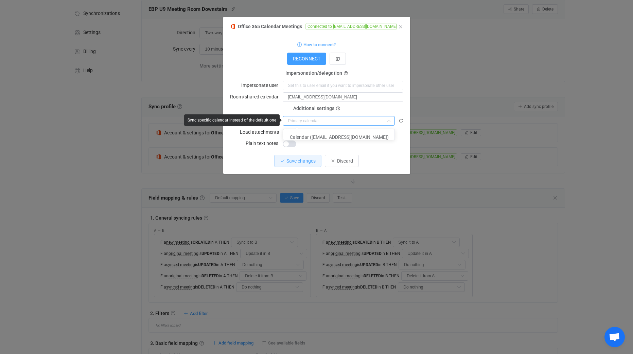
click at [338, 121] on input "dialog" at bounding box center [339, 121] width 112 height 10
click at [341, 135] on span "Calendar ([EMAIL_ADDRESS][DOMAIN_NAME])" at bounding box center [339, 137] width 99 height 5
type input "Calendar ([EMAIL_ADDRESS][DOMAIN_NAME])"
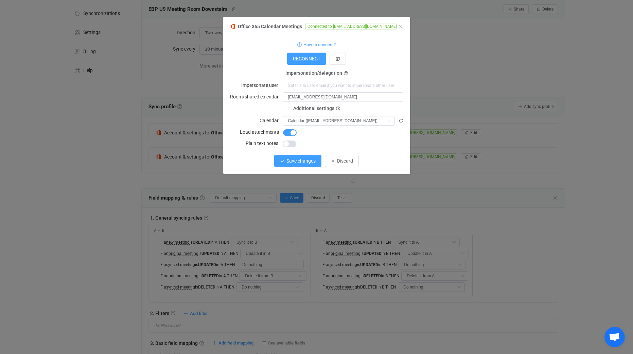
click at [304, 164] on button "Save changes" at bounding box center [297, 161] width 47 height 12
click at [400, 29] on icon "Close" at bounding box center [400, 26] width 5 height 5
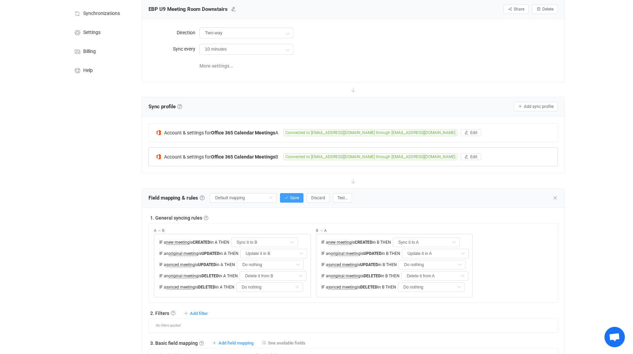
click at [241, 160] on div "Account & settings for Office 365 Calendar Meetings B Connected to [EMAIL_ADDRE…" at bounding box center [353, 157] width 409 height 18
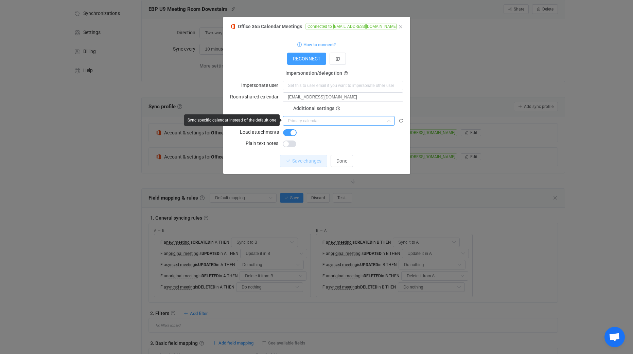
click at [340, 122] on input "dialog" at bounding box center [339, 121] width 112 height 10
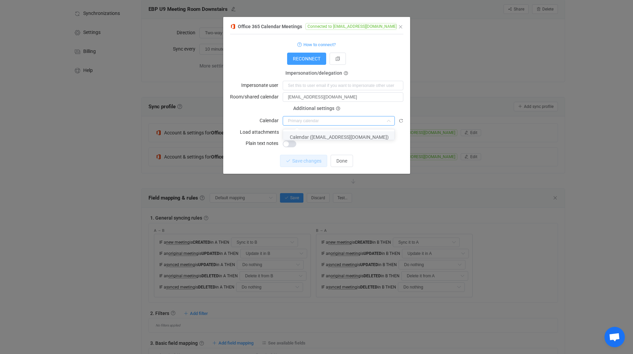
click at [337, 135] on span "Calendar ([EMAIL_ADDRESS][DOMAIN_NAME])" at bounding box center [339, 137] width 99 height 5
type input "Calendar ([EMAIL_ADDRESS][DOMAIN_NAME])"
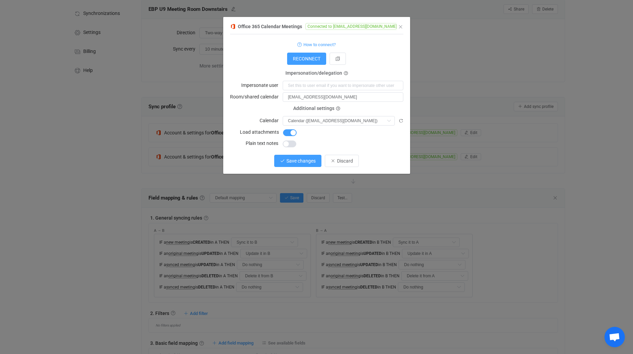
click at [295, 157] on button "Save changes" at bounding box center [297, 161] width 47 height 12
click at [242, 55] on div "RECONNECT" at bounding box center [316, 59] width 173 height 12
click at [400, 27] on icon "Close" at bounding box center [400, 26] width 5 height 5
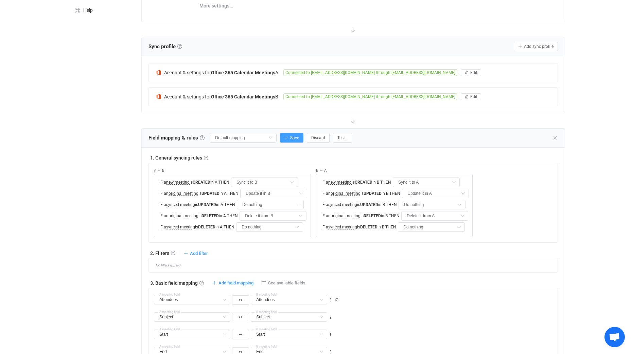
scroll to position [107, 0]
click at [254, 223] on input "Do nothing" at bounding box center [269, 227] width 67 height 10
click at [278, 203] on input "Do nothing" at bounding box center [270, 205] width 67 height 10
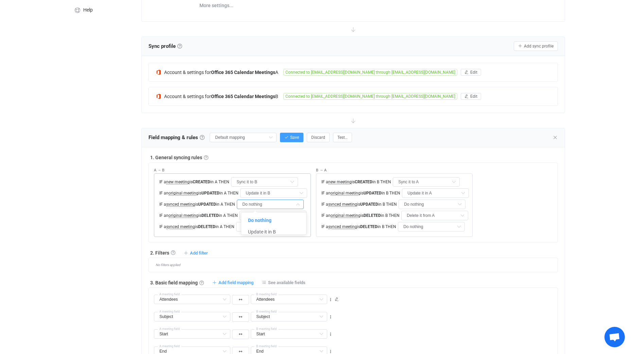
click at [278, 203] on input "Do nothing" at bounding box center [270, 205] width 67 height 10
click at [272, 229] on span "Update it in B" at bounding box center [262, 231] width 28 height 5
type input "Update it in B"
click at [416, 201] on input "Do nothing" at bounding box center [432, 205] width 67 height 10
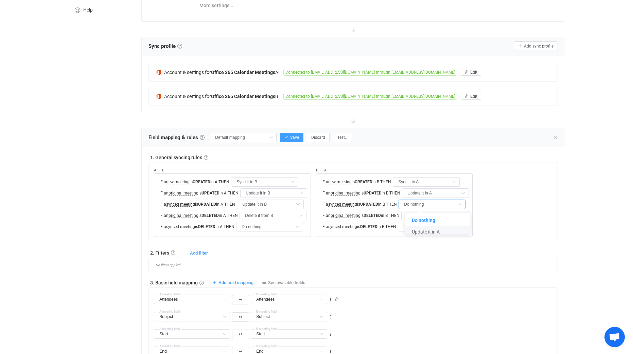
click at [416, 229] on span "Update it in A" at bounding box center [426, 231] width 28 height 5
type input "Update it in A"
click at [422, 224] on input "Do nothing" at bounding box center [431, 227] width 67 height 10
click at [414, 254] on span "Delete it from A" at bounding box center [427, 254] width 32 height 5
type input "Delete it from A"
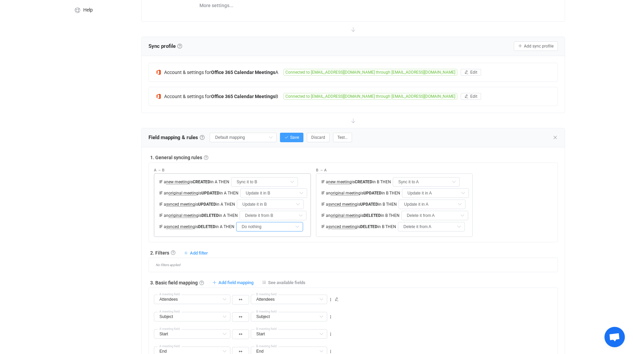
click at [288, 228] on input "Do nothing" at bounding box center [269, 227] width 67 height 10
click at [281, 251] on li "Delete it from B" at bounding box center [275, 255] width 70 height 12
type input "Delete it from B"
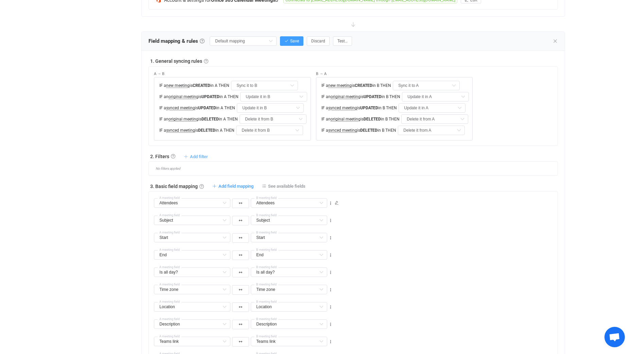
click at [194, 155] on span "Add filter" at bounding box center [199, 156] width 18 height 5
click at [176, 182] on li "Sync meeting to A if …" at bounding box center [171, 184] width 70 height 12
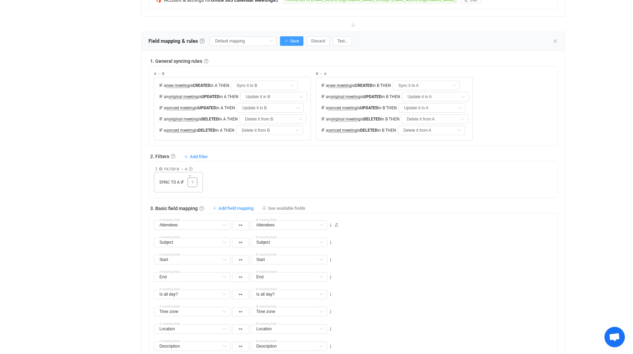
click at [189, 181] on div at bounding box center [192, 182] width 6 height 6
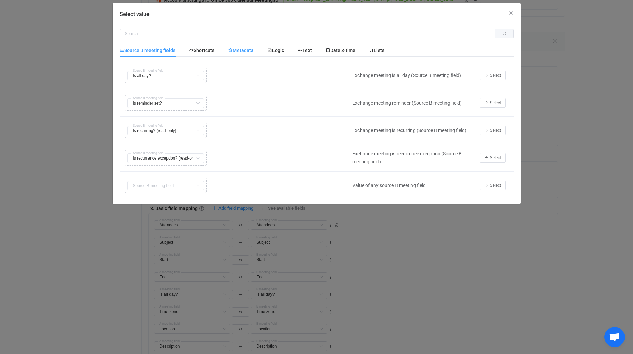
click at [250, 45] on div "Metadata" at bounding box center [240, 51] width 39 height 14
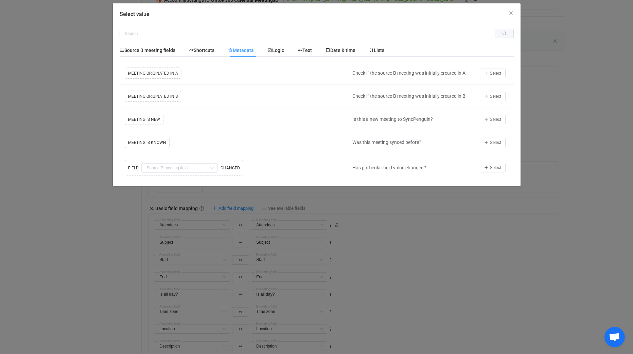
click at [150, 121] on div "Copy Cut Replace TYPE MISMATCH MEETING IS NEW Select value" at bounding box center [234, 119] width 223 height 15
click at [497, 120] on span "Select" at bounding box center [495, 119] width 11 height 5
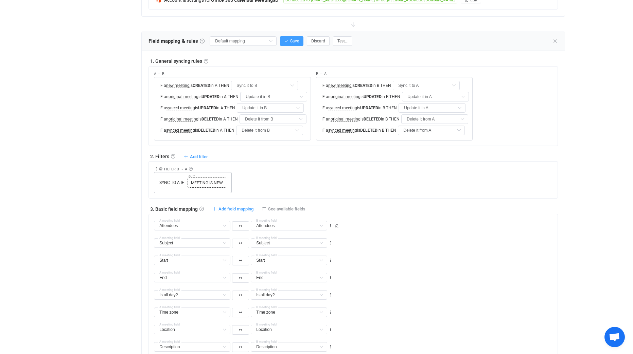
click at [201, 179] on div "MEETING IS NEW" at bounding box center [206, 182] width 35 height 7
click at [202, 158] on span "Add filter" at bounding box center [199, 156] width 18 height 5
click at [263, 176] on div "Collapse Move up Move down Delete Rule description FILTER B → A Inclusion filte…" at bounding box center [355, 178] width 403 height 32
click at [199, 182] on span "MEETING IS NEW" at bounding box center [206, 183] width 35 height 6
click at [188, 175] on icon at bounding box center [189, 175] width 3 height 3
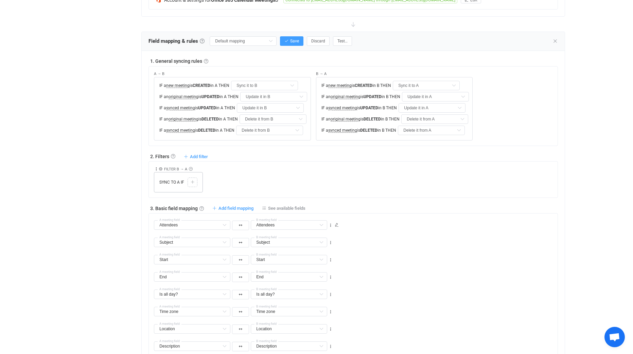
click at [183, 182] on span "SYNC TO A IF" at bounding box center [172, 182] width 28 height 6
click at [191, 183] on icon at bounding box center [193, 182] width 4 height 4
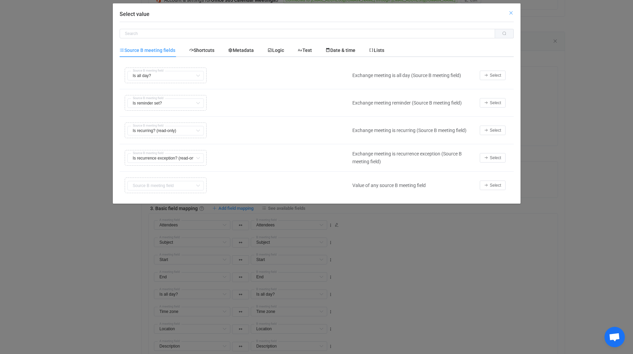
click at [510, 13] on icon "Close" at bounding box center [510, 12] width 5 height 5
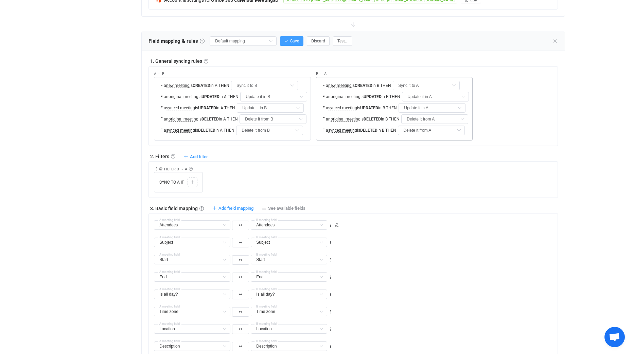
scroll to position [133, 0]
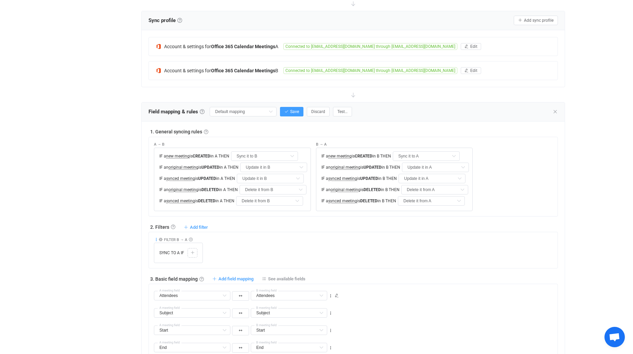
click at [156, 240] on icon at bounding box center [156, 240] width 5 height 5
click at [137, 289] on li "Delete" at bounding box center [135, 292] width 45 height 12
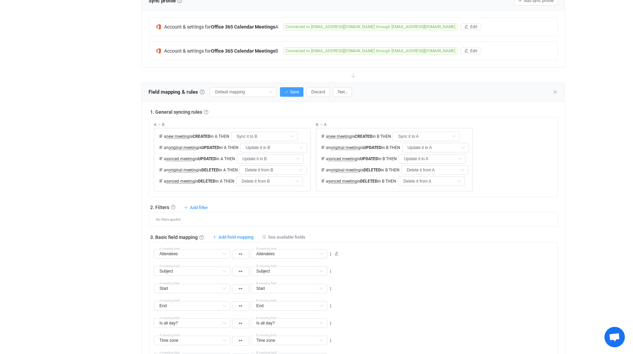
scroll to position [153, 0]
click at [295, 93] on button "Save" at bounding box center [291, 92] width 23 height 10
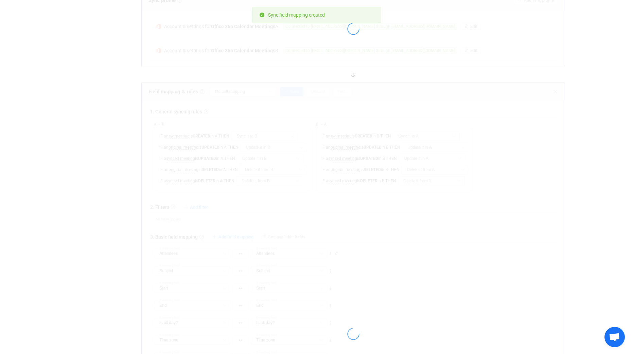
type input "My custom field mapping"
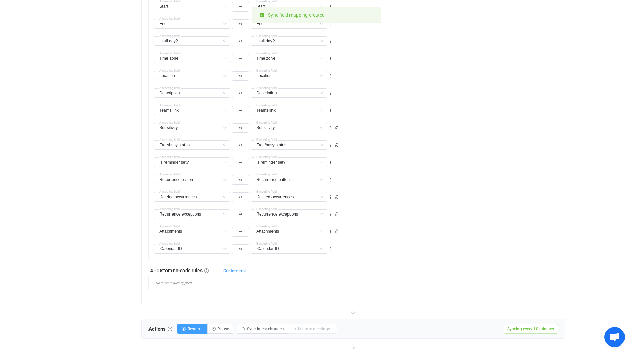
scroll to position [437, 0]
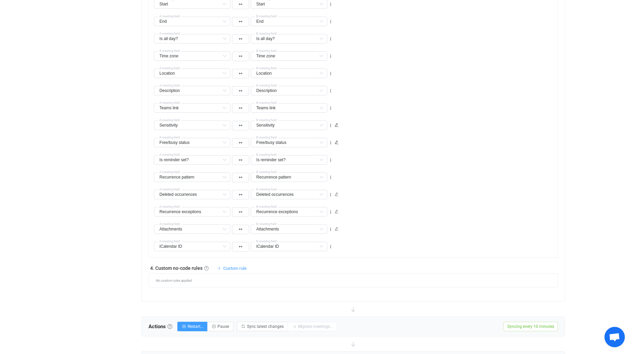
click at [228, 266] on span "Custom rule" at bounding box center [234, 268] width 23 height 5
click at [210, 286] on li "Custom rule when syncing meeting A → B …" at bounding box center [192, 285] width 105 height 12
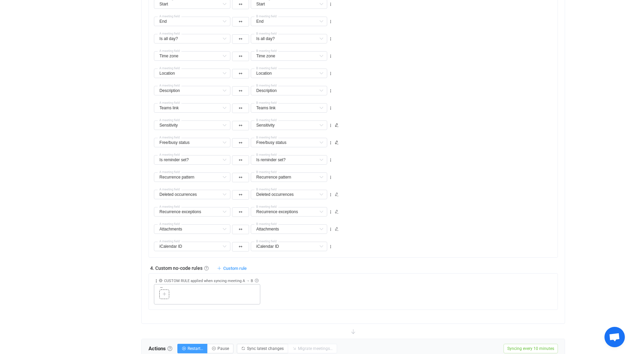
click at [162, 294] on icon at bounding box center [164, 295] width 4 height 4
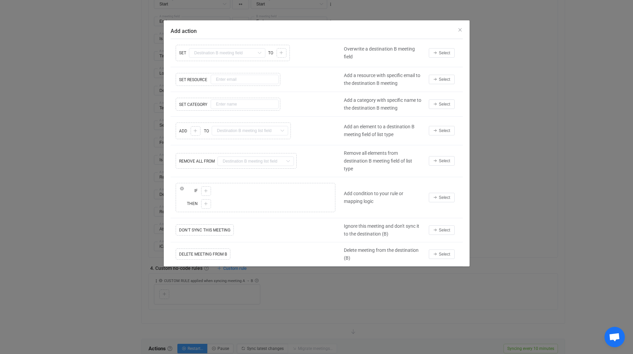
click at [231, 52] on div "Copy Cut Replace SET Subject Default field Start Default field End Default fiel…" at bounding box center [256, 53] width 170 height 20
click at [234, 79] on div "Copy Cut Replace SET RESOURCE" at bounding box center [256, 79] width 170 height 16
click at [458, 30] on icon "Close" at bounding box center [459, 29] width 5 height 5
